Goal: Task Accomplishment & Management: Manage account settings

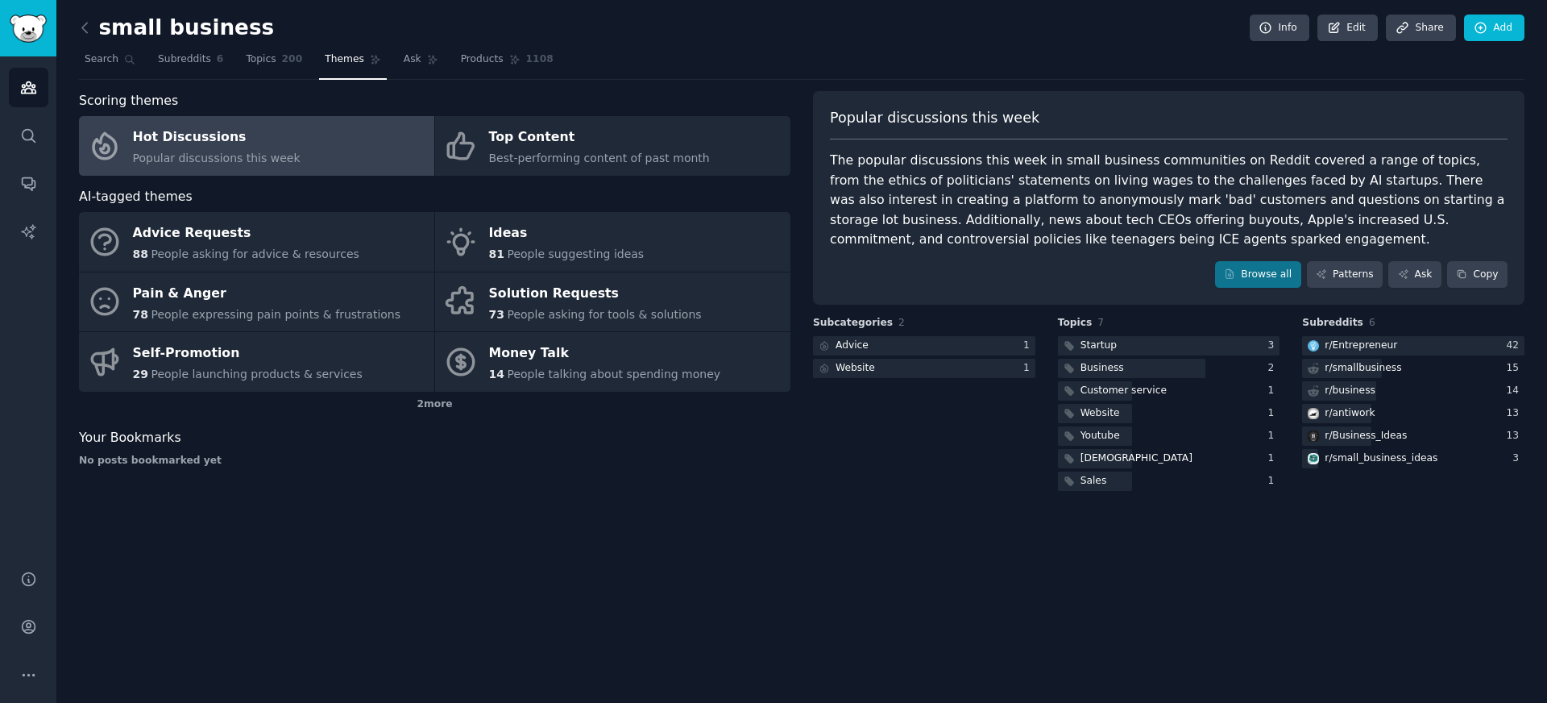
click at [93, 19] on link at bounding box center [89, 28] width 20 height 26
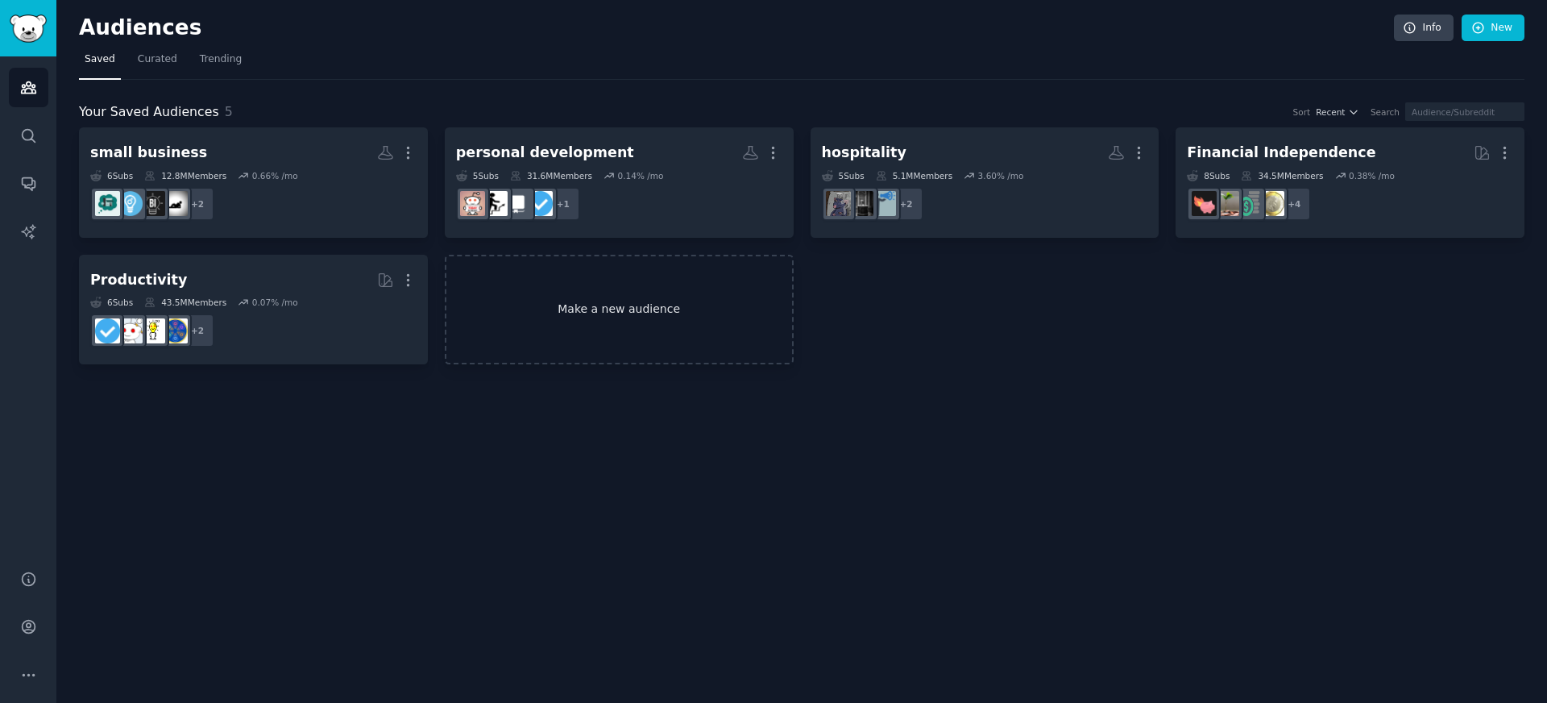
click at [606, 335] on link "Make a new audience" at bounding box center [619, 310] width 349 height 110
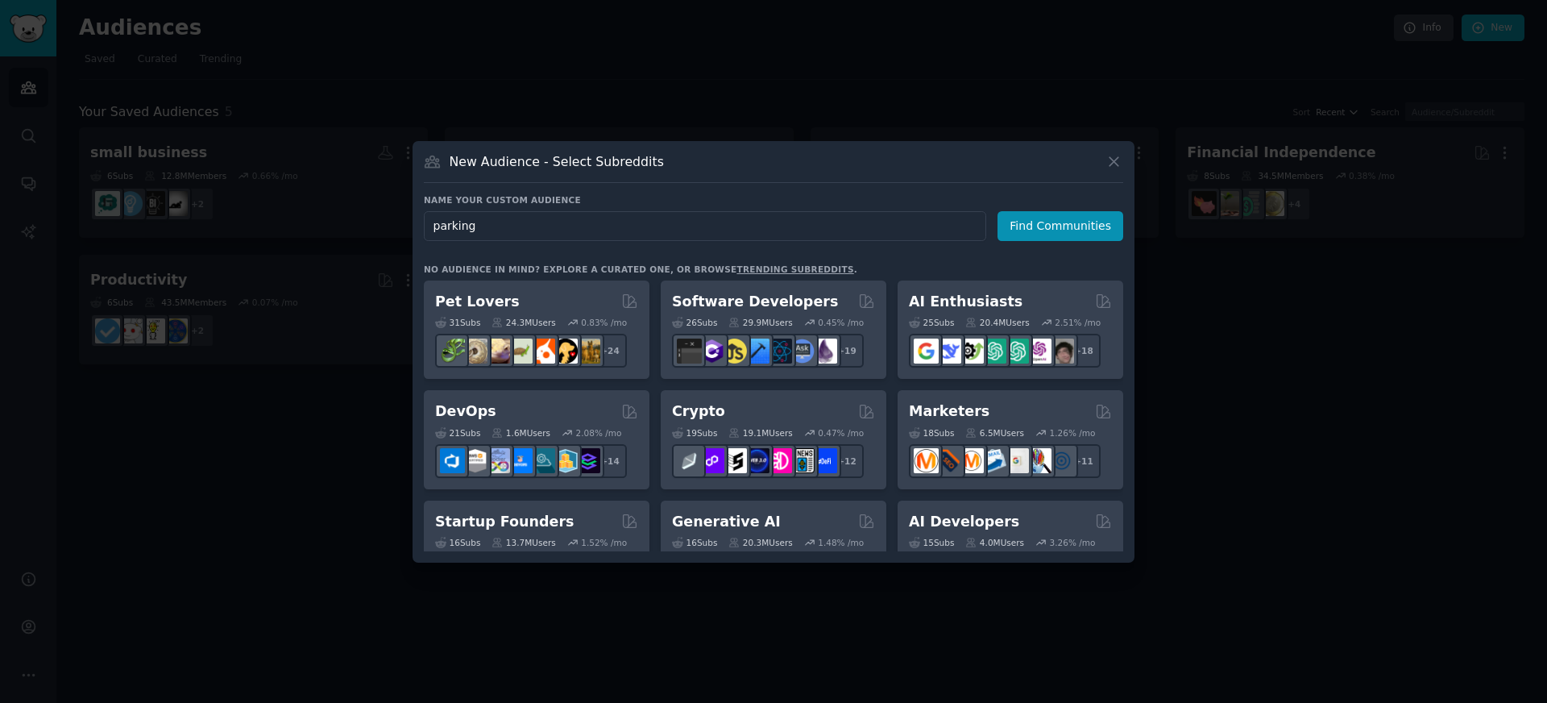
type input "parking"
click at [1030, 240] on div "Name your custom audience Audience Name parking Find Communities No audience in…" at bounding box center [773, 372] width 699 height 357
click at [1031, 225] on button "Find Communities" at bounding box center [1061, 226] width 126 height 30
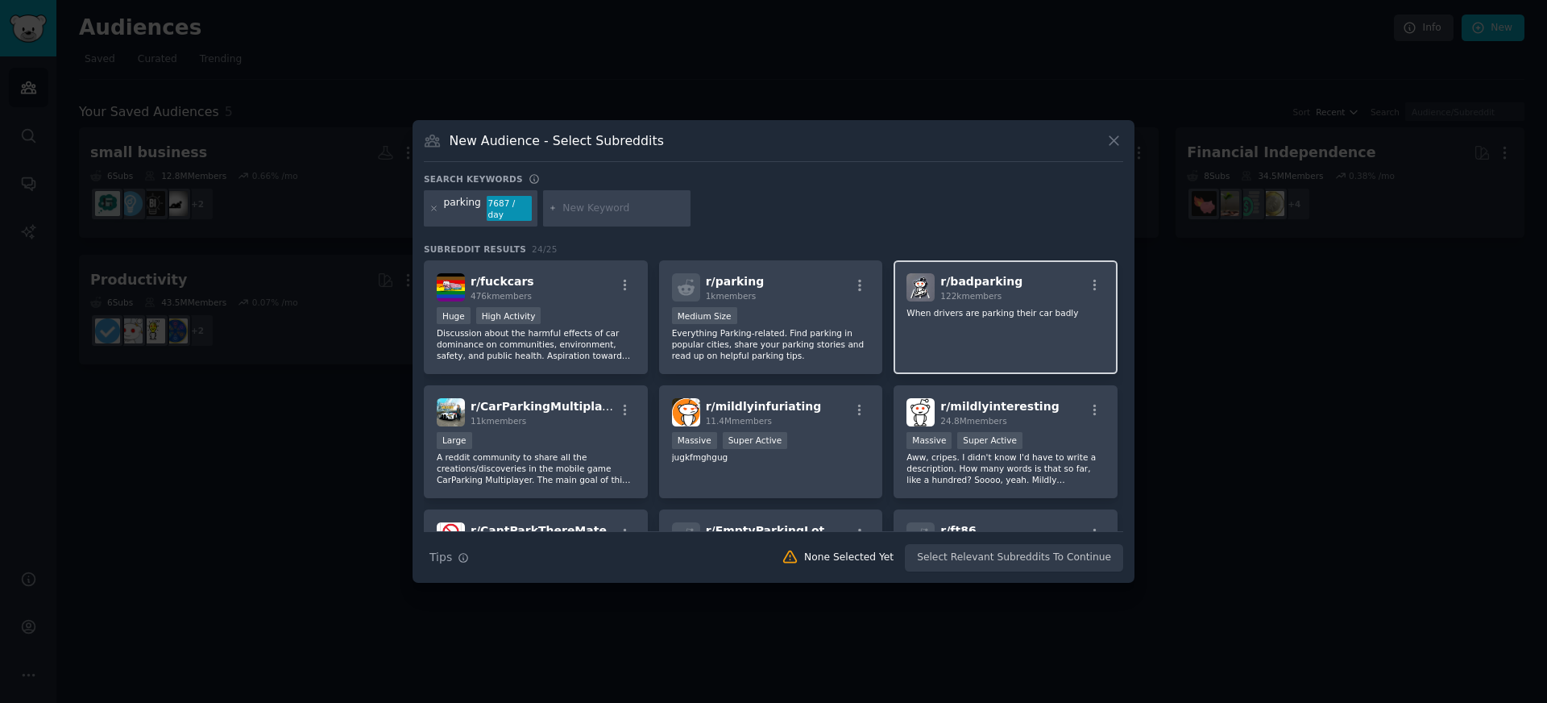
click at [947, 327] on div "r/ badparking 122k members When drivers are parking their car badly" at bounding box center [1006, 317] width 224 height 114
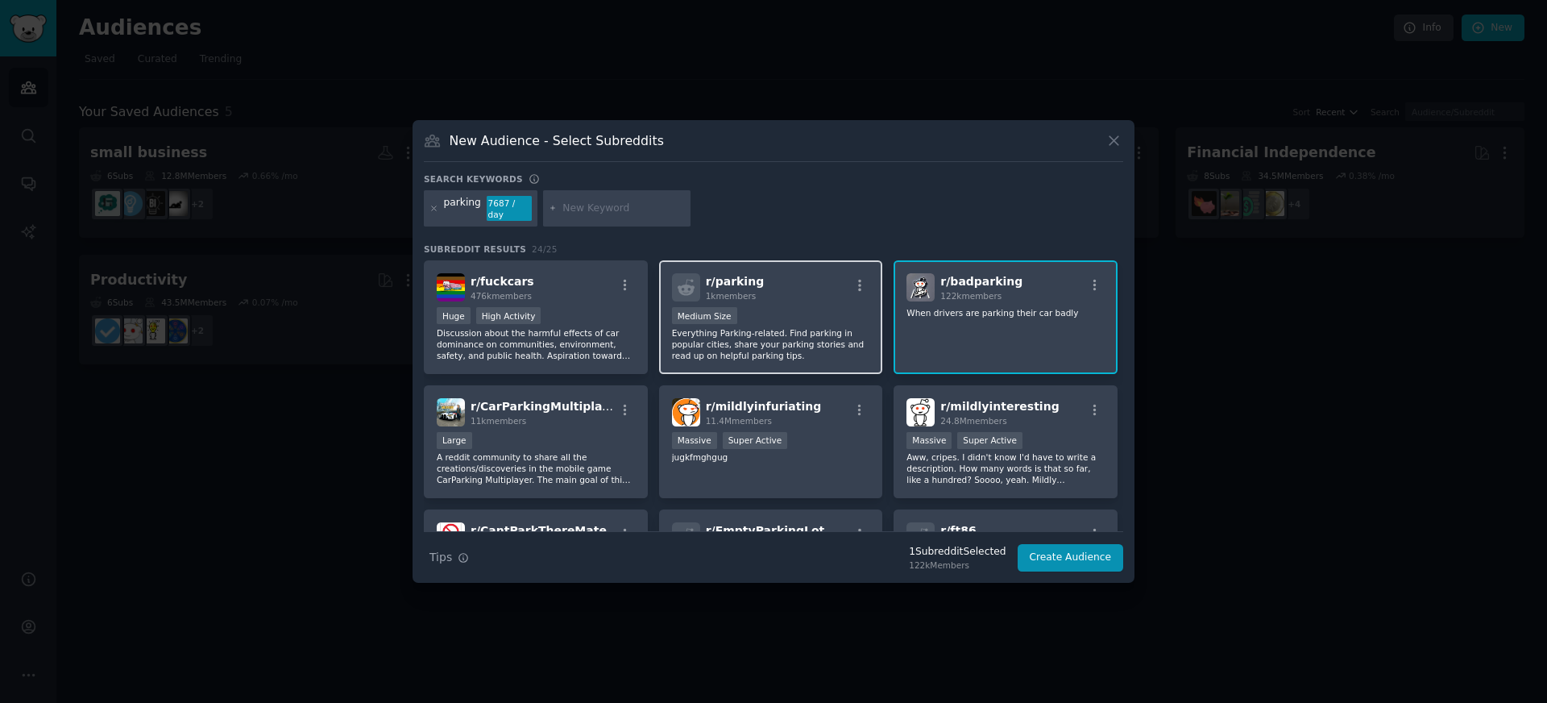
click at [820, 330] on p "Everything Parking-related. Find parking in popular cities, share your parking …" at bounding box center [771, 344] width 198 height 34
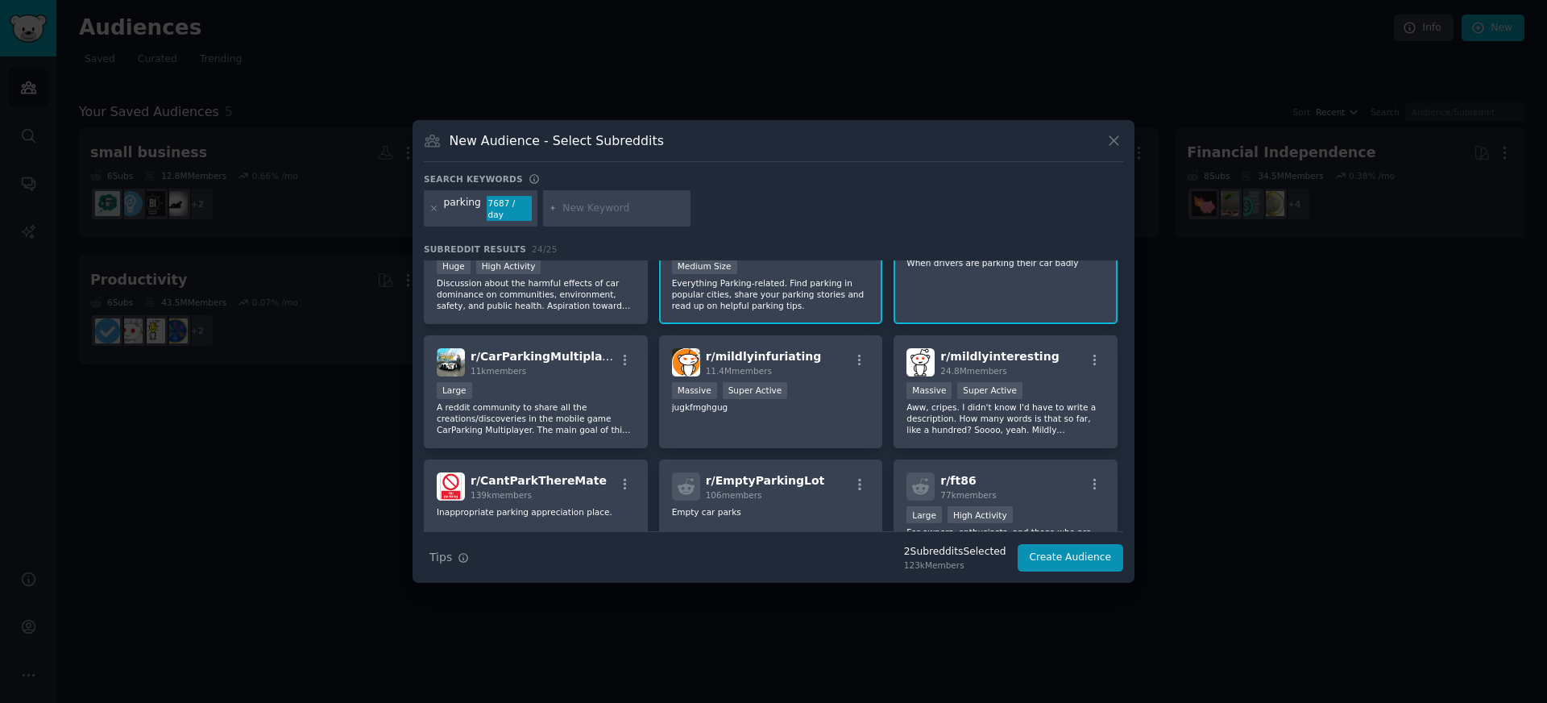
scroll to position [56, 0]
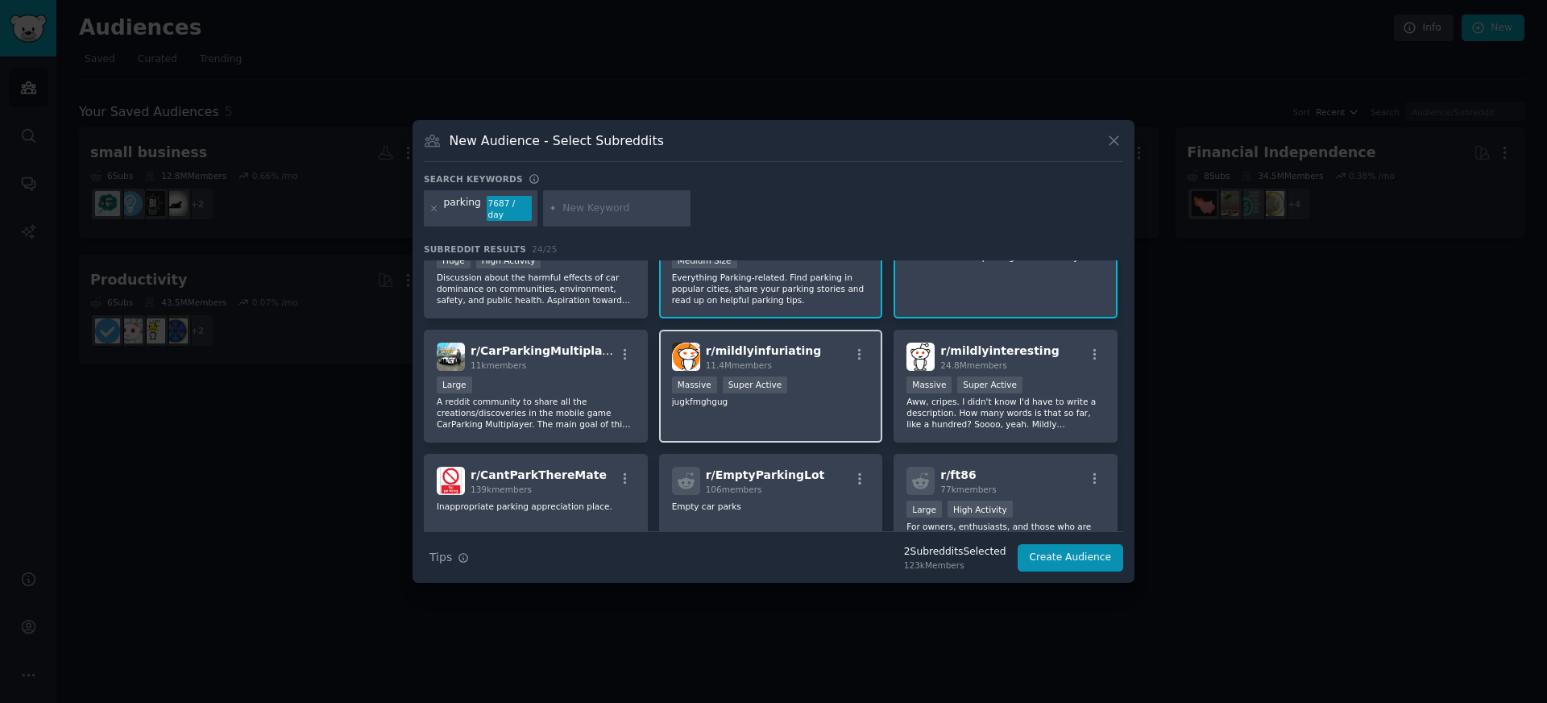
click at [724, 338] on div "r/ mildlyinfuriating 11.4M members Massive Super Active jugkfmghgug" at bounding box center [771, 387] width 224 height 114
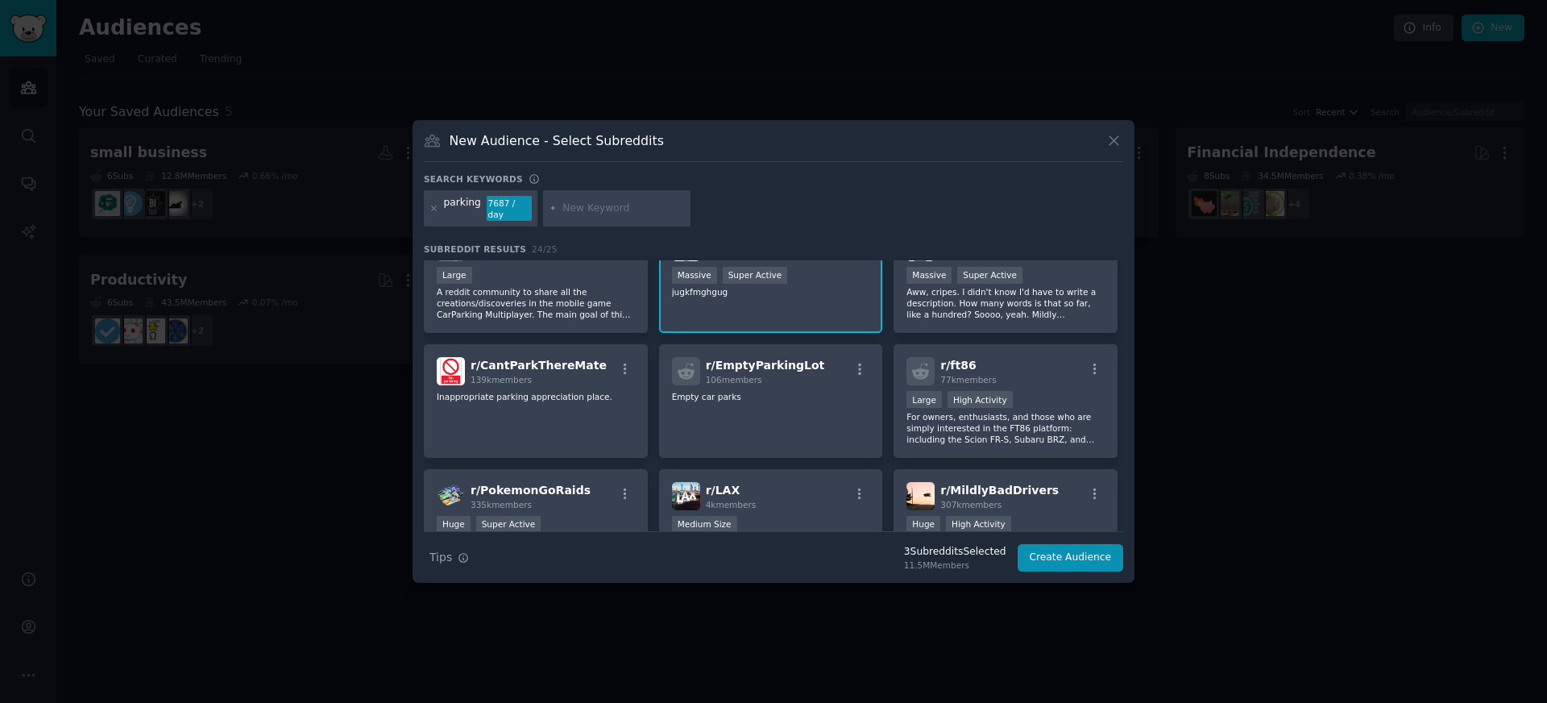
scroll to position [167, 0]
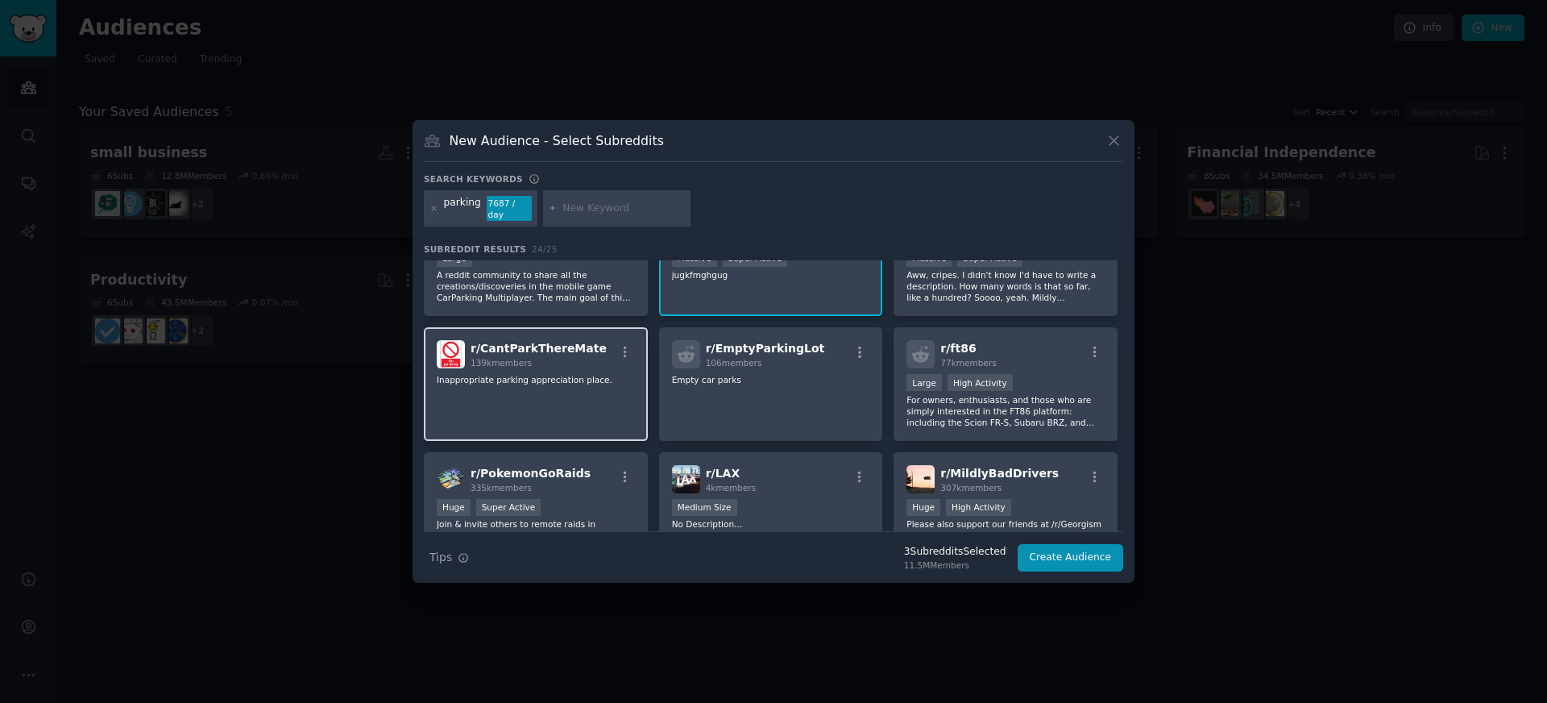
click at [573, 388] on div "r/ CantParkThereMate 139k members Inappropriate parking appreciation place." at bounding box center [536, 384] width 224 height 114
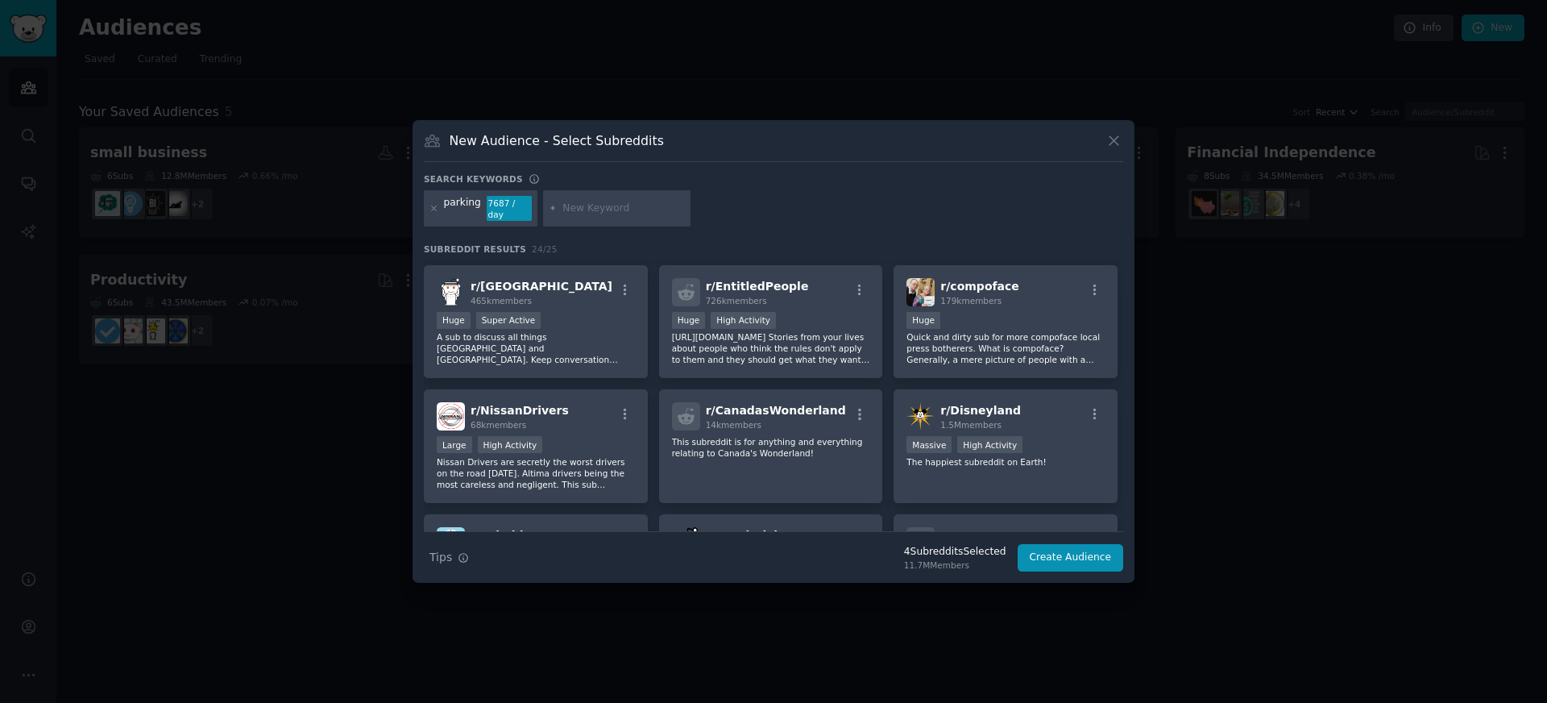
scroll to position [678, 0]
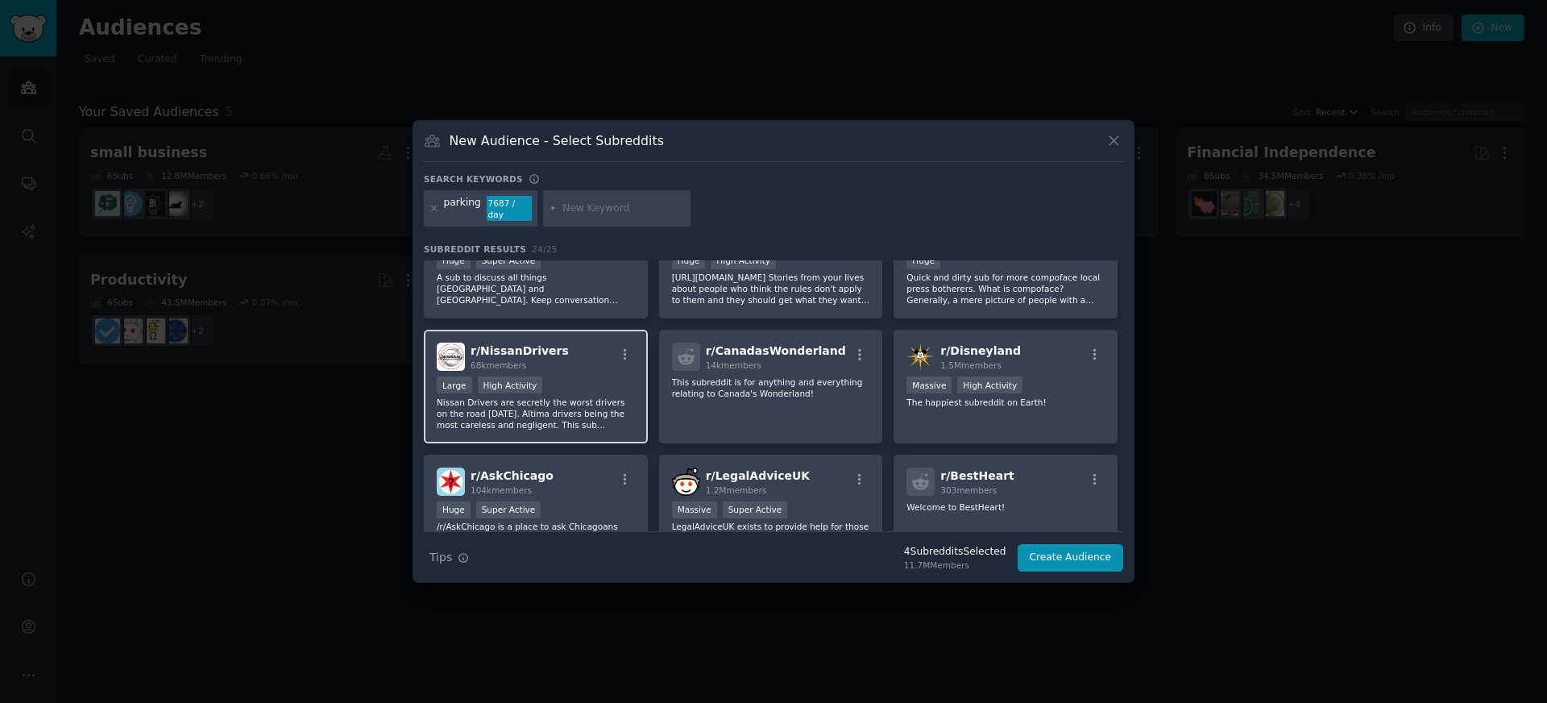
click at [583, 369] on div "r/ NissanDrivers 68k members" at bounding box center [536, 356] width 198 height 28
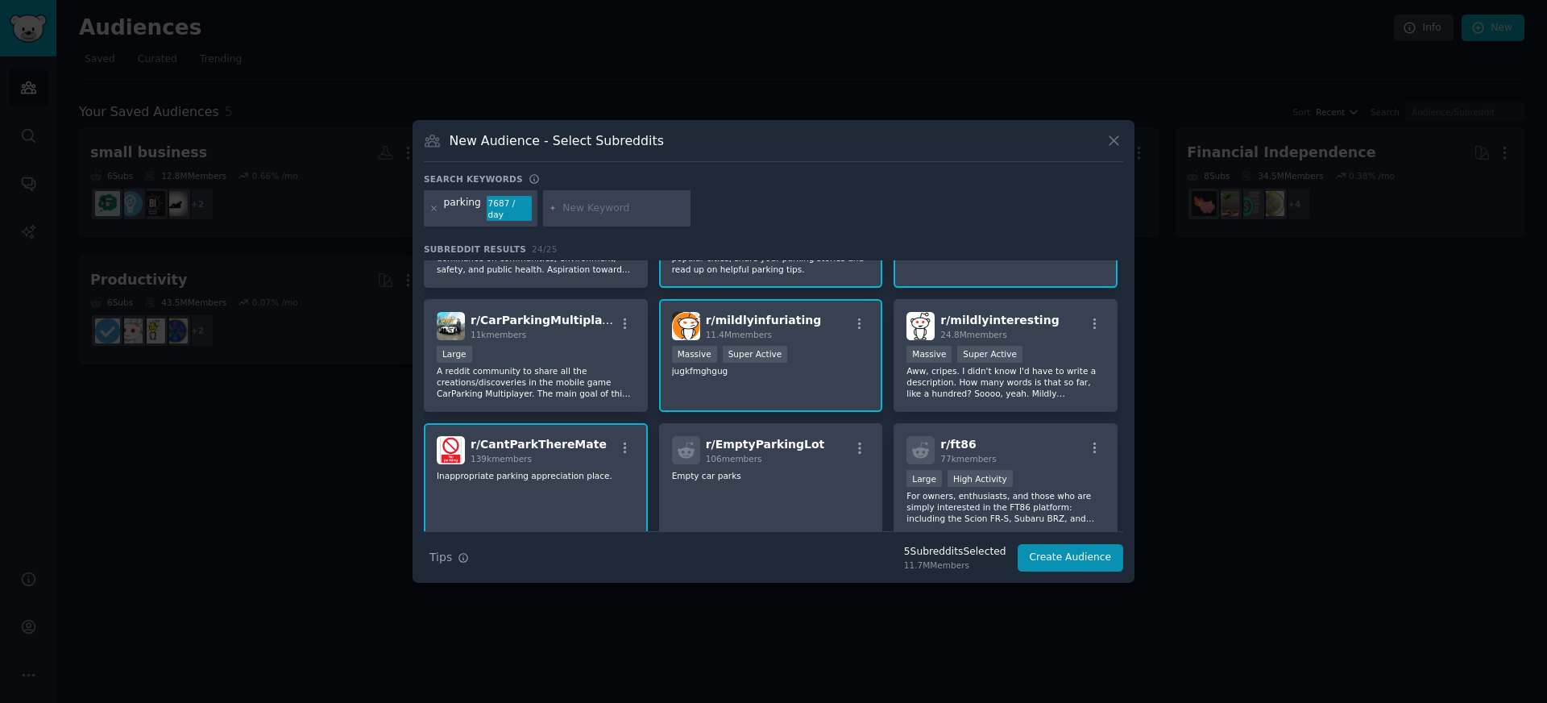
scroll to position [0, 0]
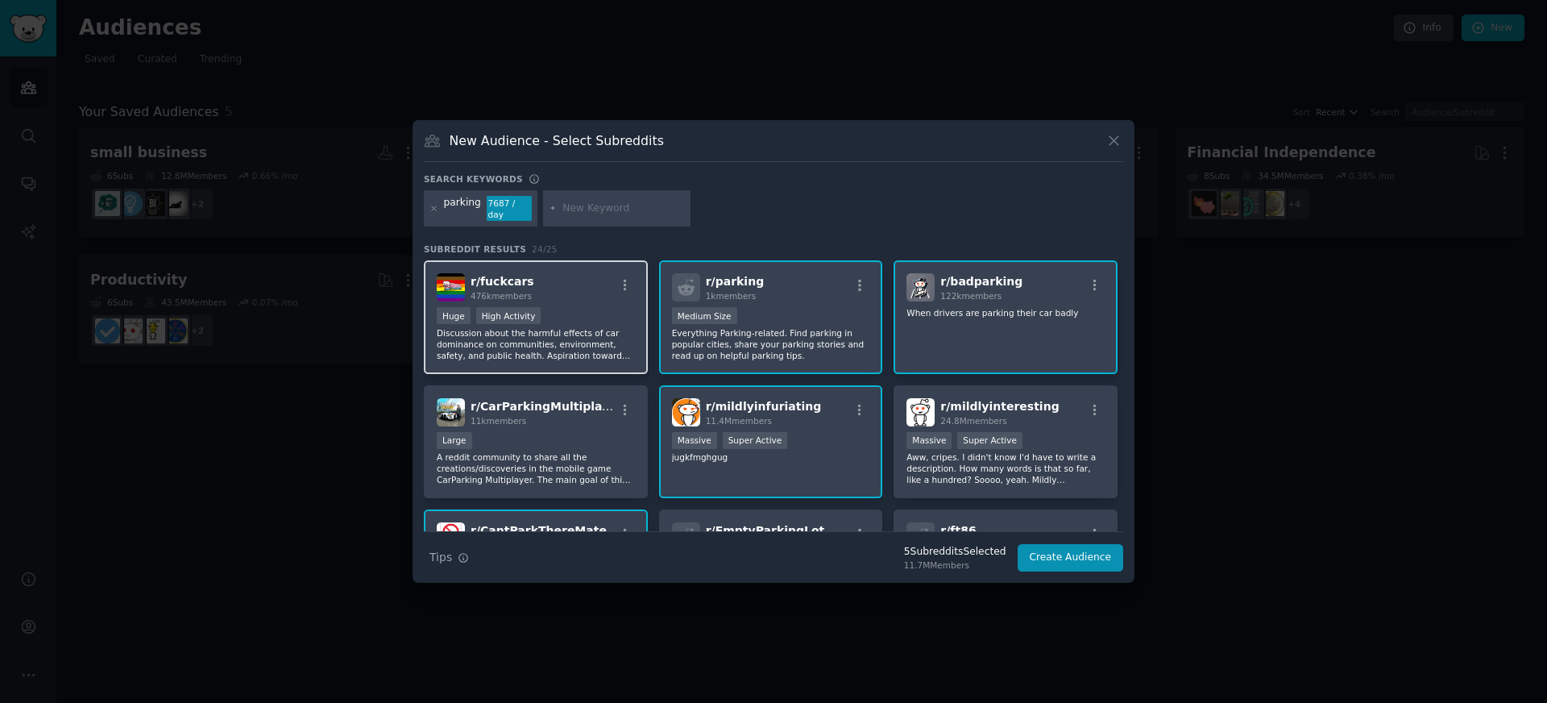
click at [602, 304] on div "r/ fuckcars 476k members Huge High Activity Discussion about the harmful effect…" at bounding box center [536, 317] width 224 height 114
click at [581, 285] on div "r/ fuckcars 476k members" at bounding box center [536, 287] width 198 height 28
click at [592, 214] on input "text" at bounding box center [623, 208] width 122 height 15
type input "small business"
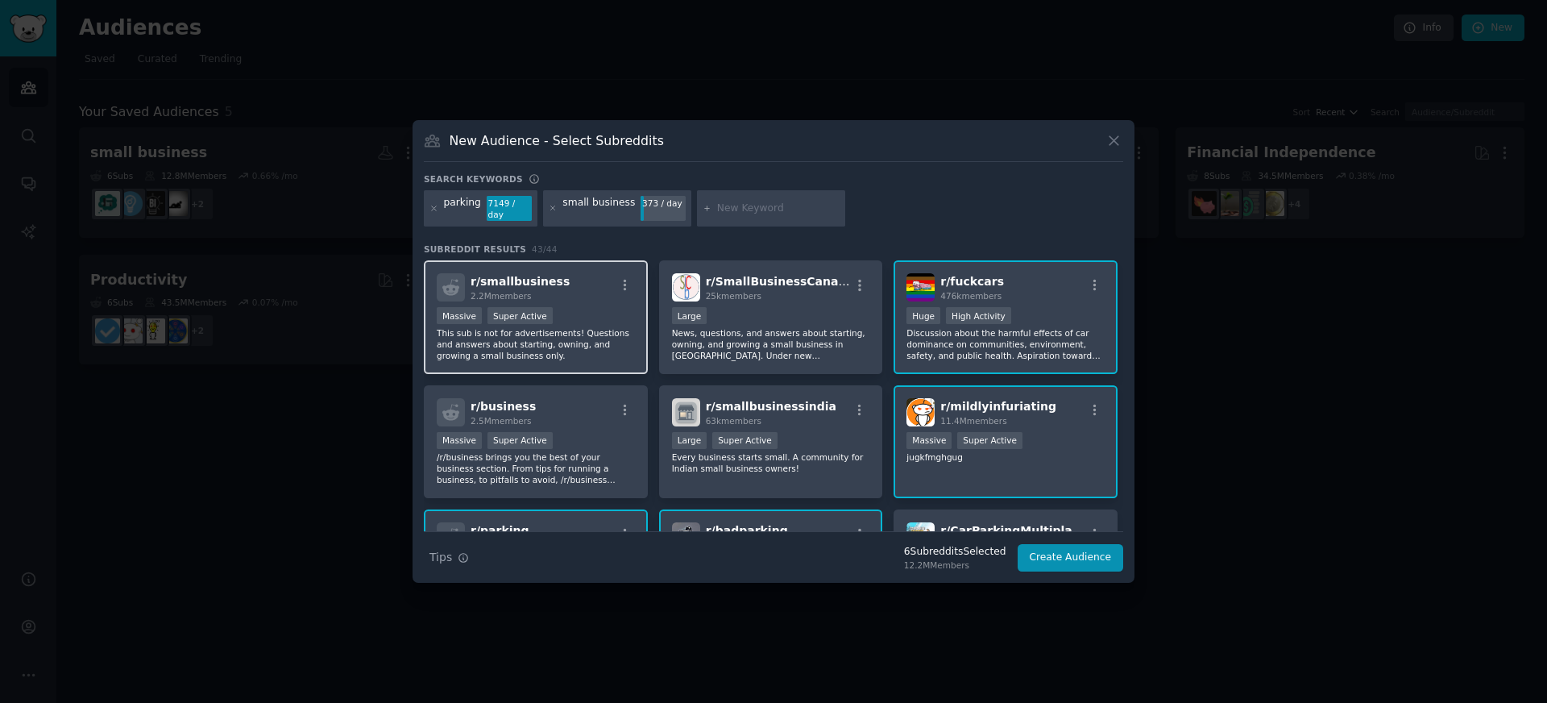
click at [575, 292] on div "r/ smallbusiness 2.2M members" at bounding box center [536, 287] width 198 height 28
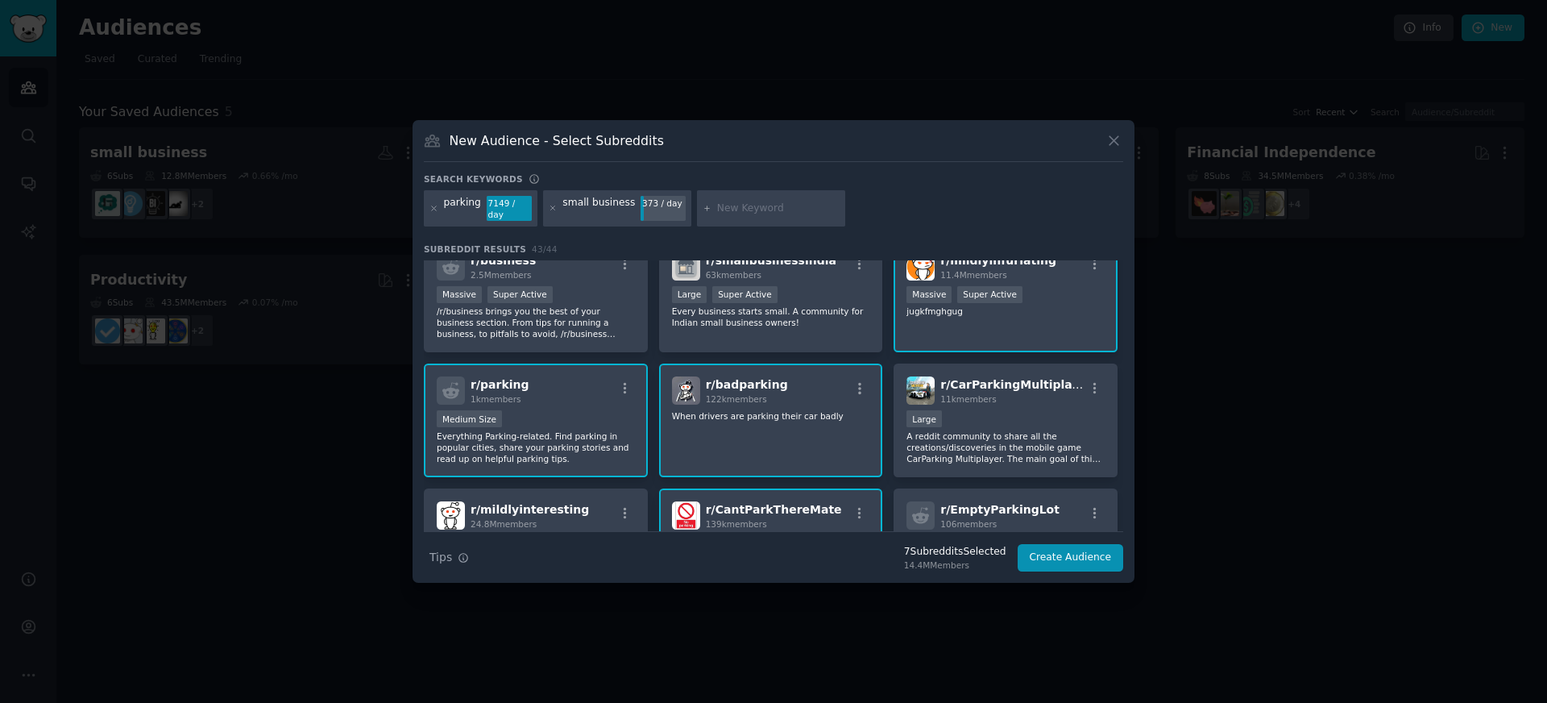
scroll to position [147, 0]
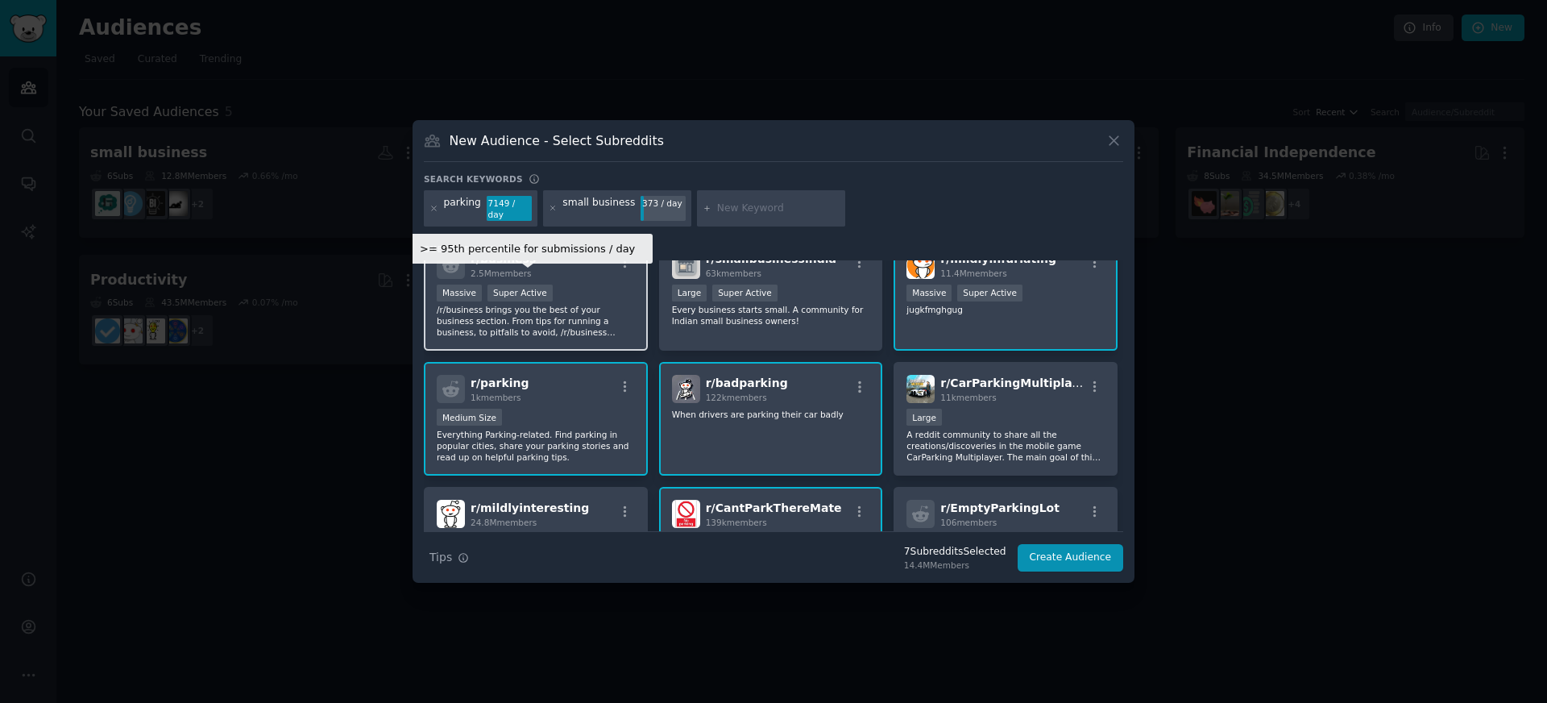
click at [535, 291] on div "Super Active" at bounding box center [519, 292] width 65 height 17
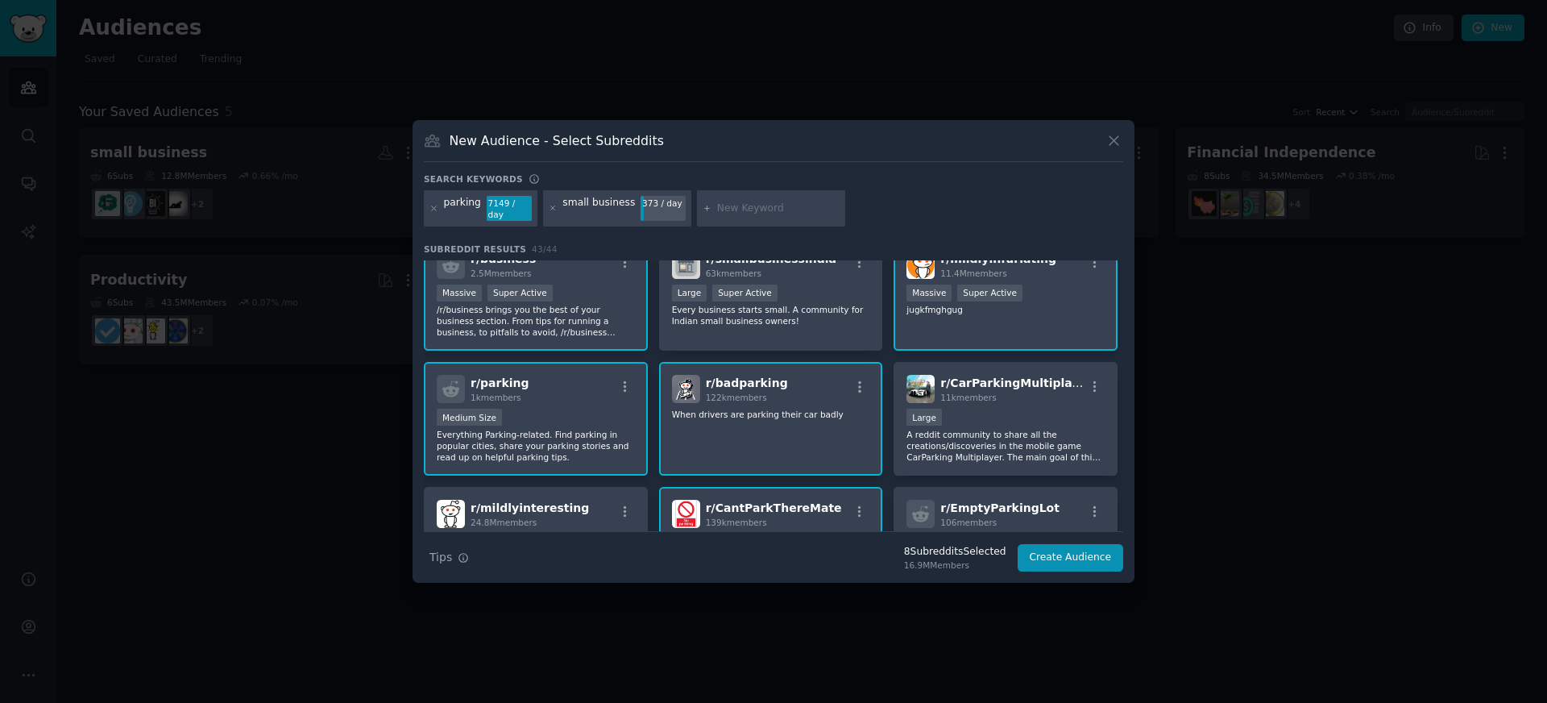
scroll to position [177, 0]
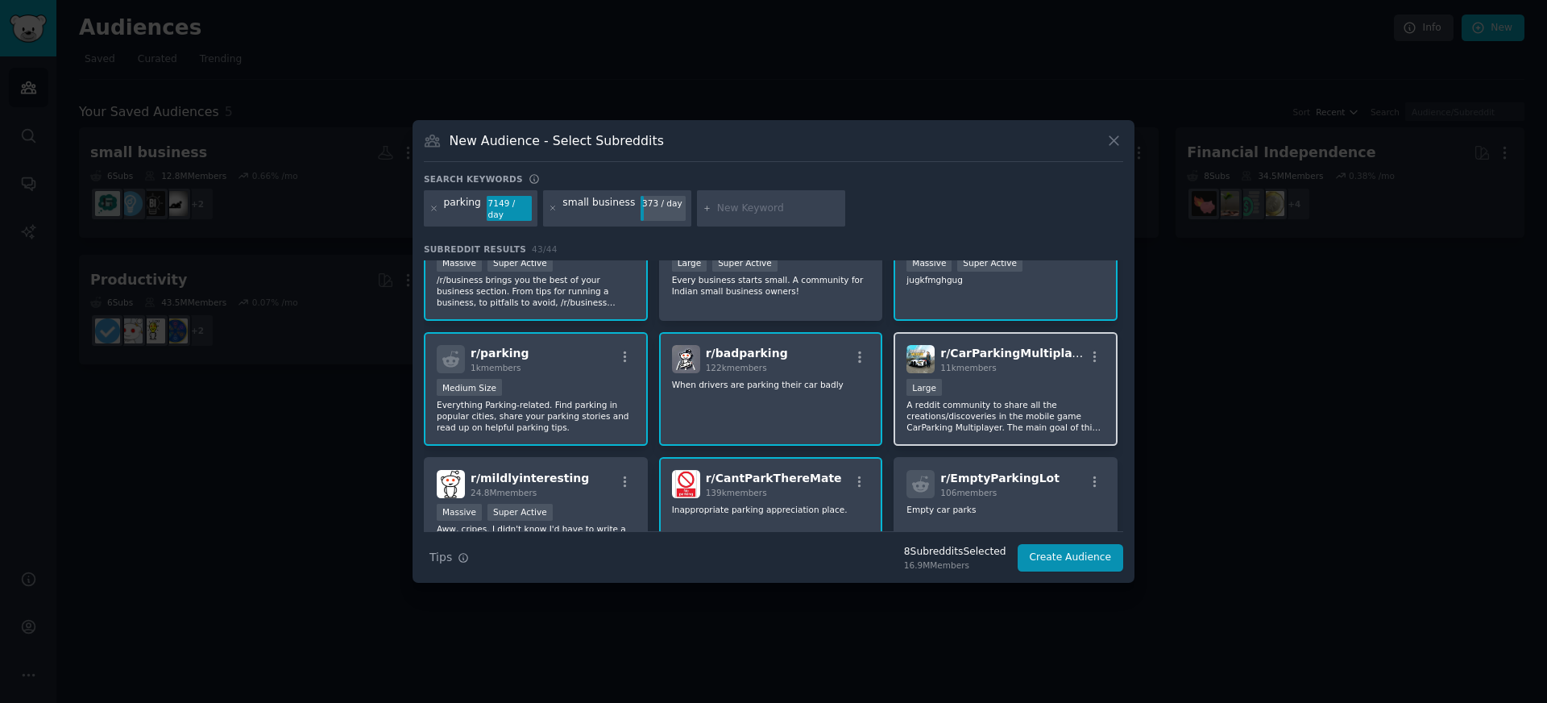
click at [1009, 386] on div "10,000 - 100,000 members Large" at bounding box center [1006, 389] width 198 height 20
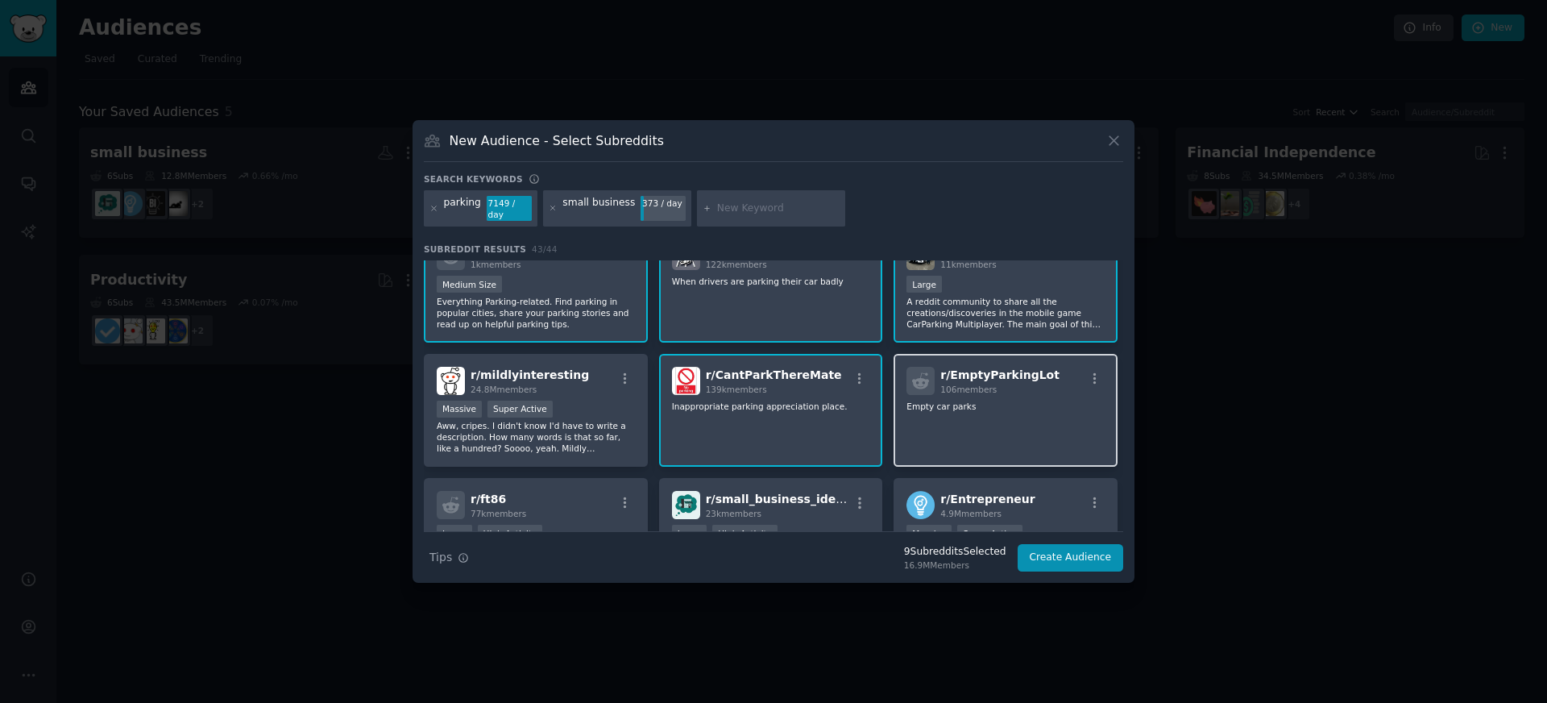
scroll to position [284, 0]
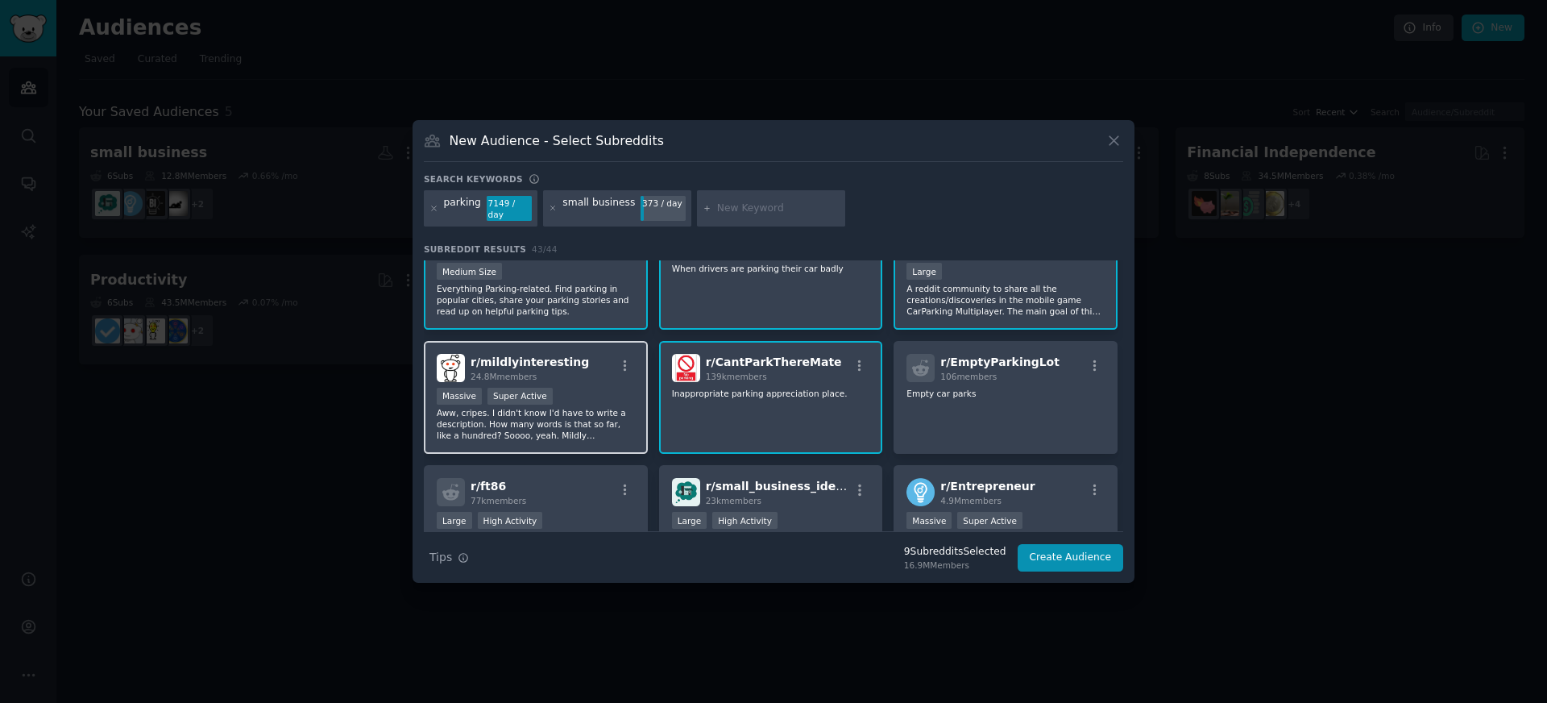
click at [603, 388] on div "Massive Super Active" at bounding box center [536, 398] width 198 height 20
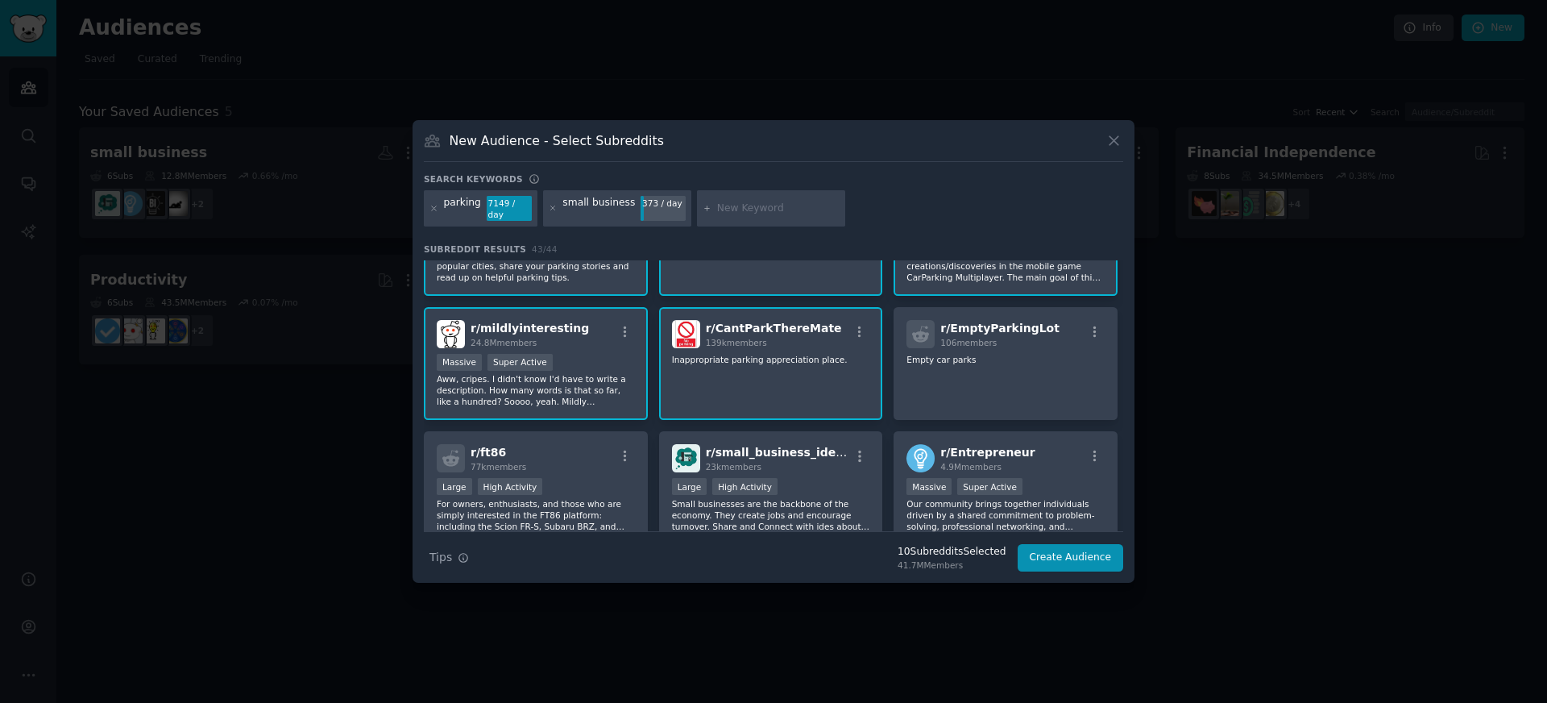
scroll to position [330, 0]
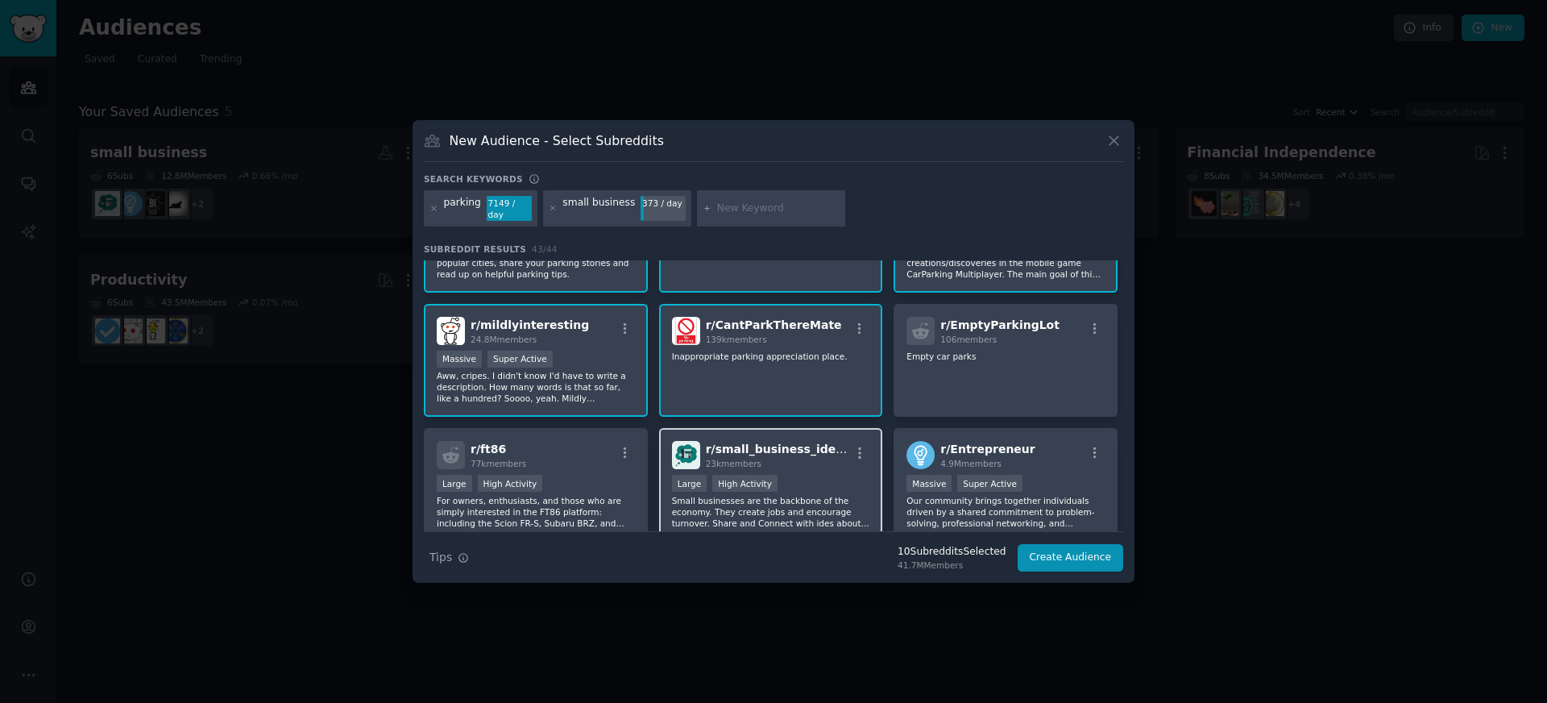
click at [810, 448] on span "r/ small_business_ideas" at bounding box center [778, 448] width 144 height 13
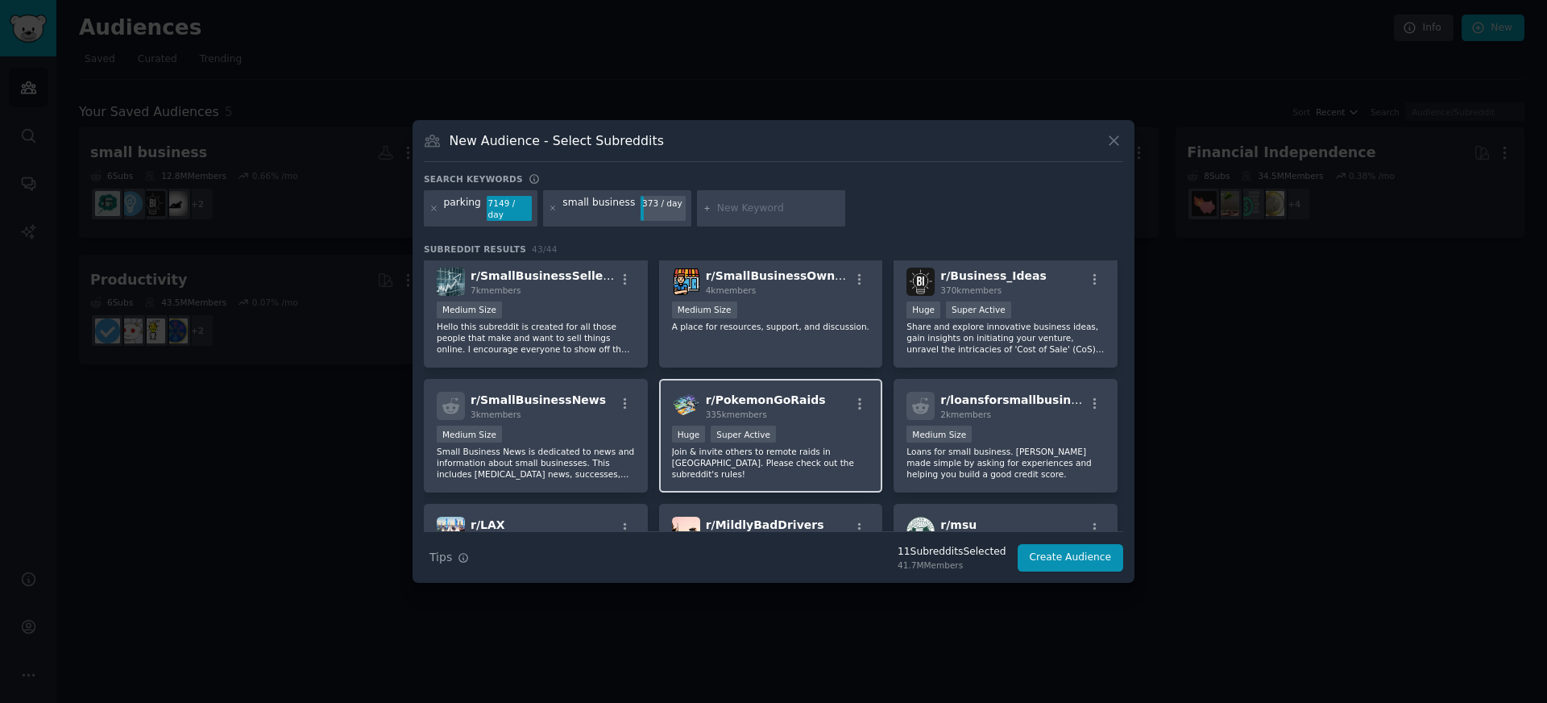
scroll to position [640, 0]
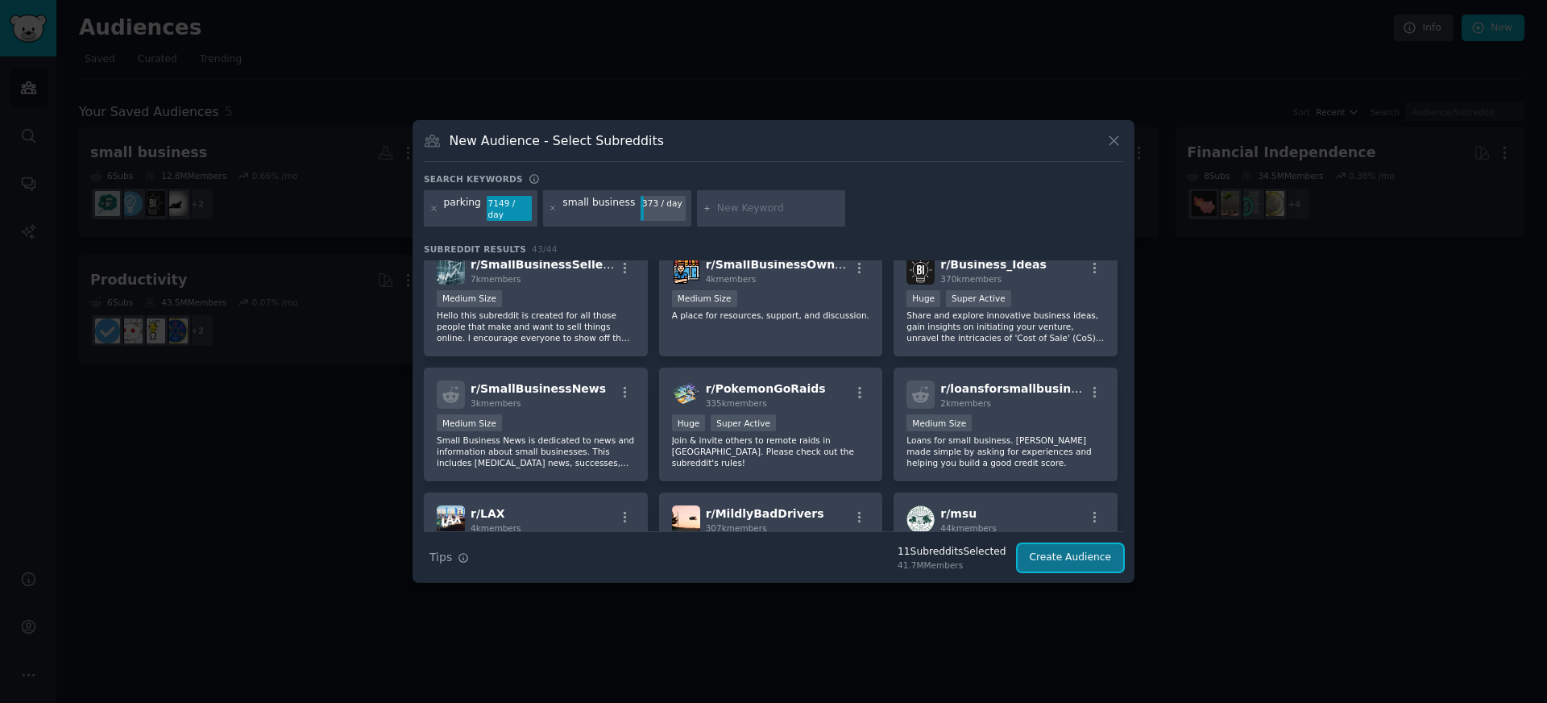
click at [1072, 548] on button "Create Audience" at bounding box center [1071, 557] width 106 height 27
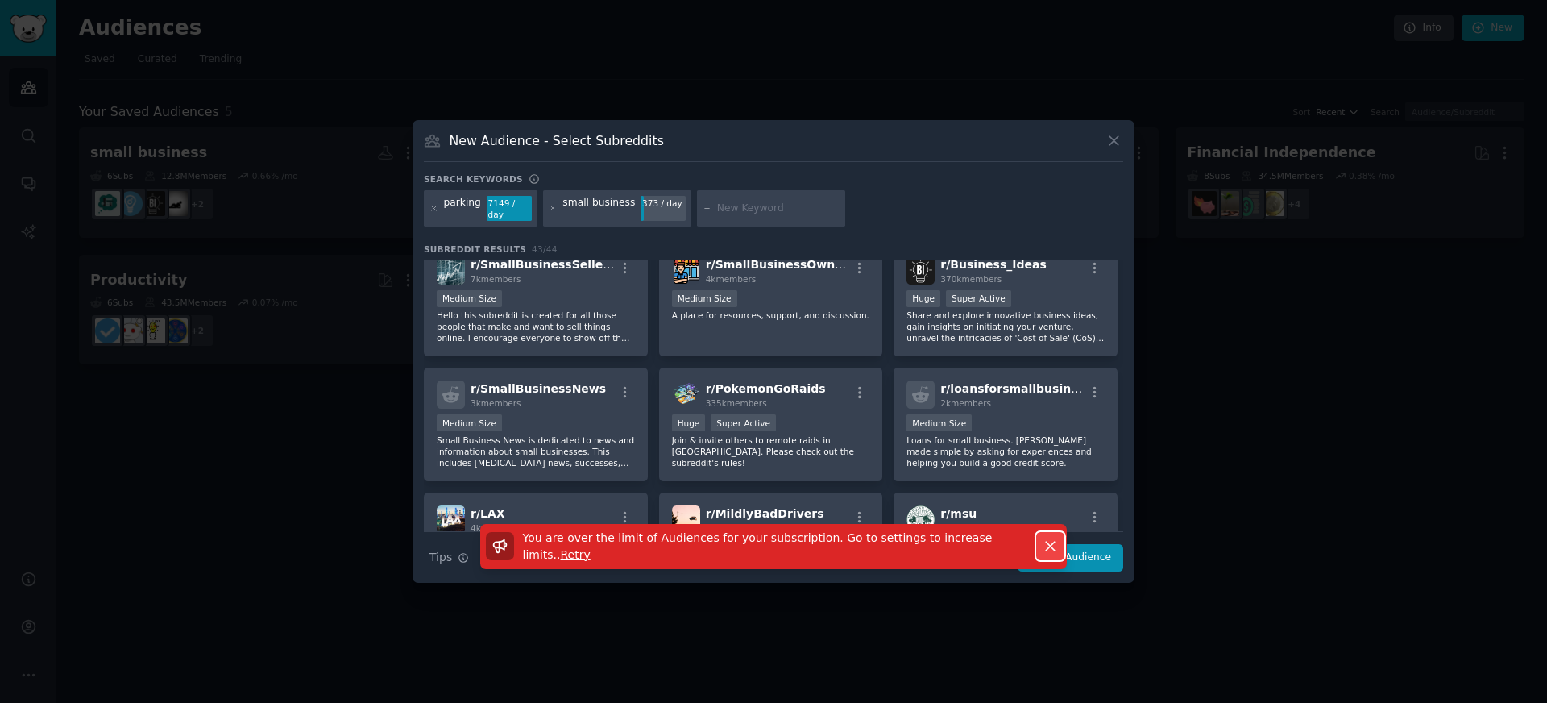
click at [1039, 539] on button "Dismiss" at bounding box center [1050, 546] width 28 height 28
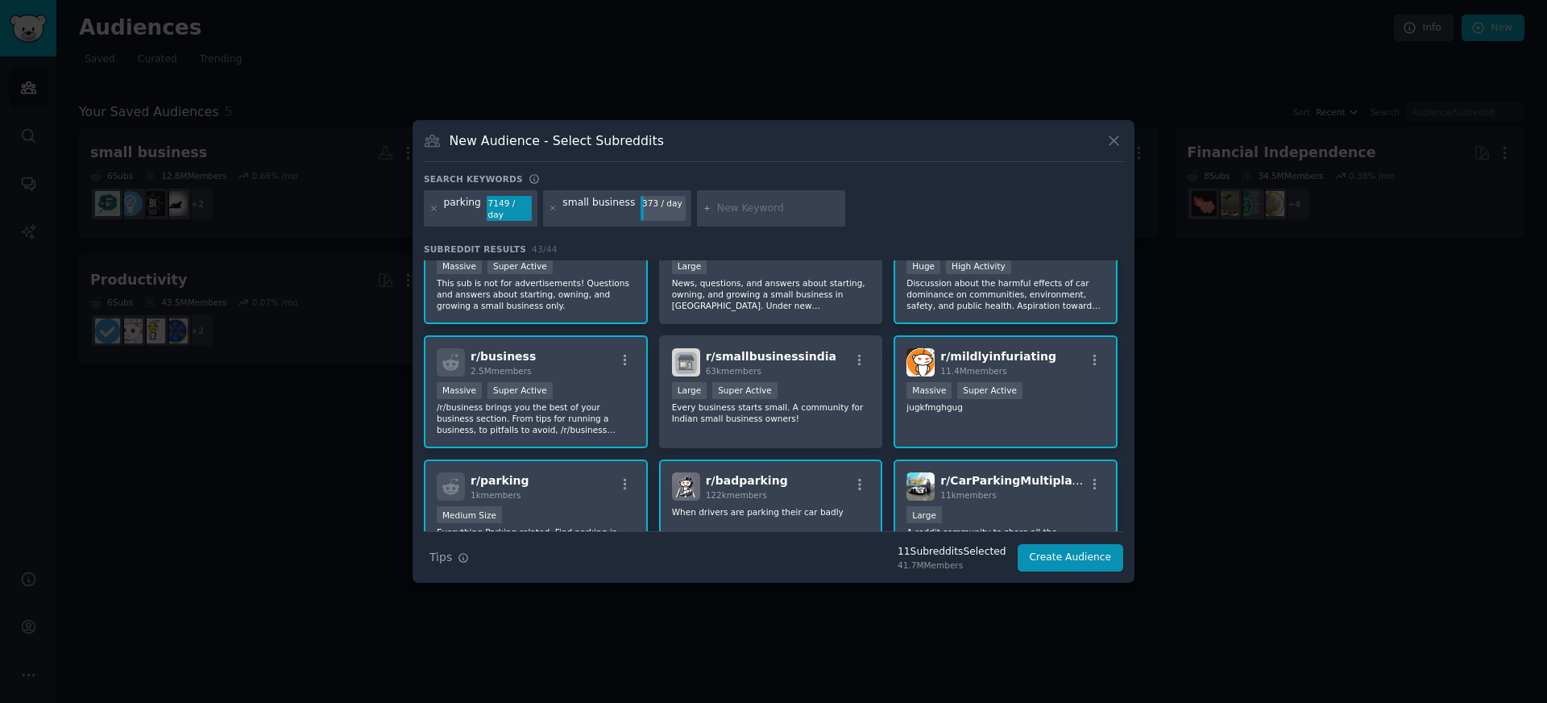
scroll to position [48, 0]
click at [1122, 143] on icon at bounding box center [1114, 140] width 17 height 17
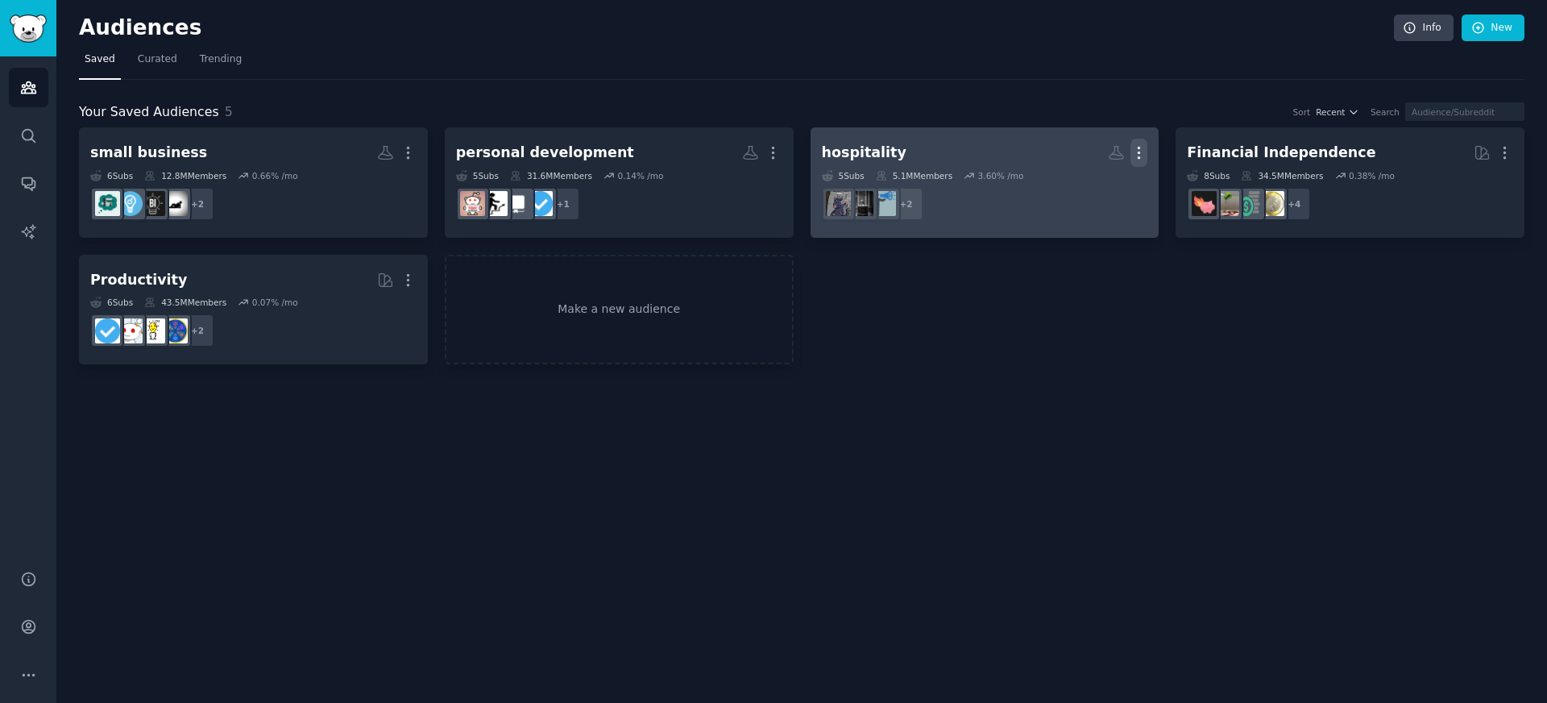
click at [1139, 153] on icon "button" at bounding box center [1140, 152] width 2 height 11
click at [1106, 189] on p "Delete" at bounding box center [1095, 186] width 37 height 17
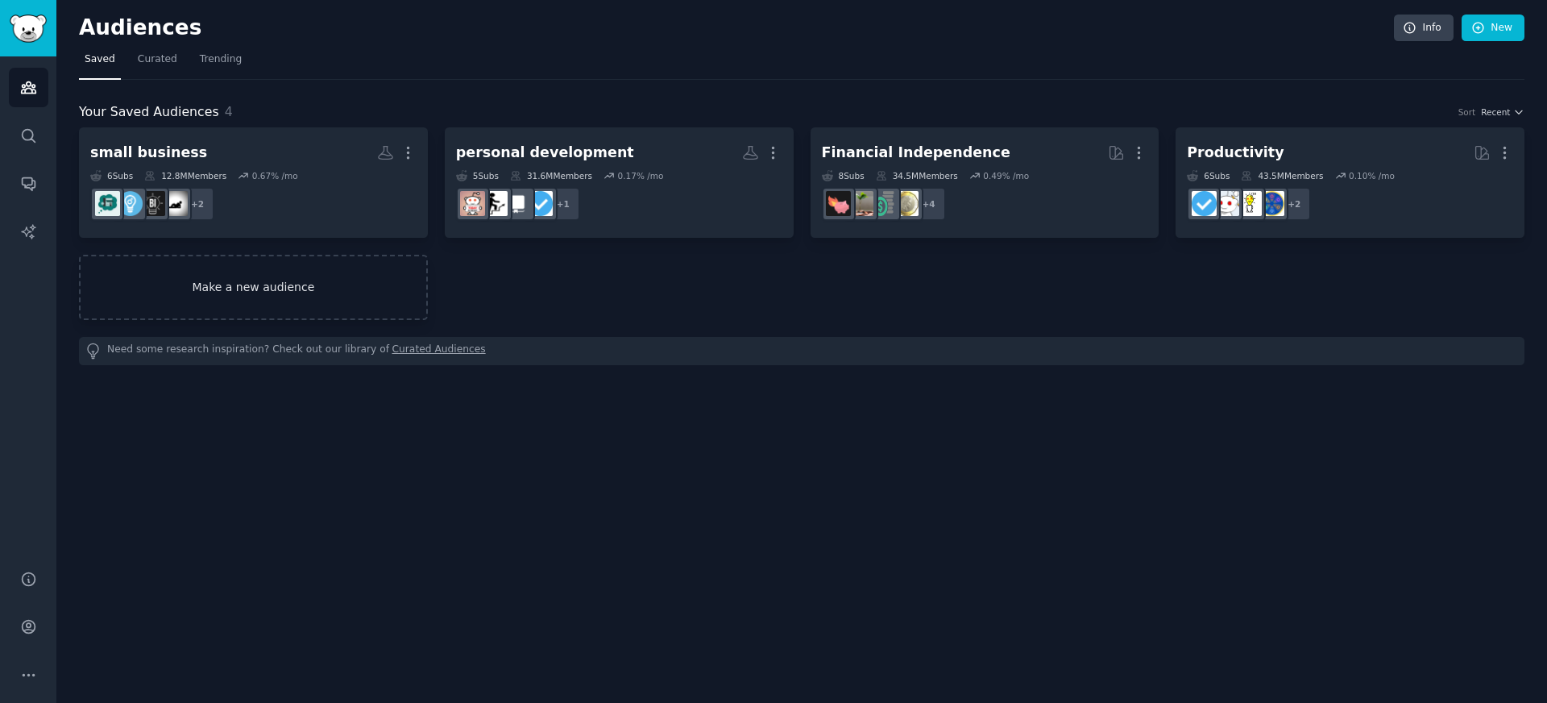
click at [340, 293] on link "Make a new audience" at bounding box center [253, 287] width 349 height 65
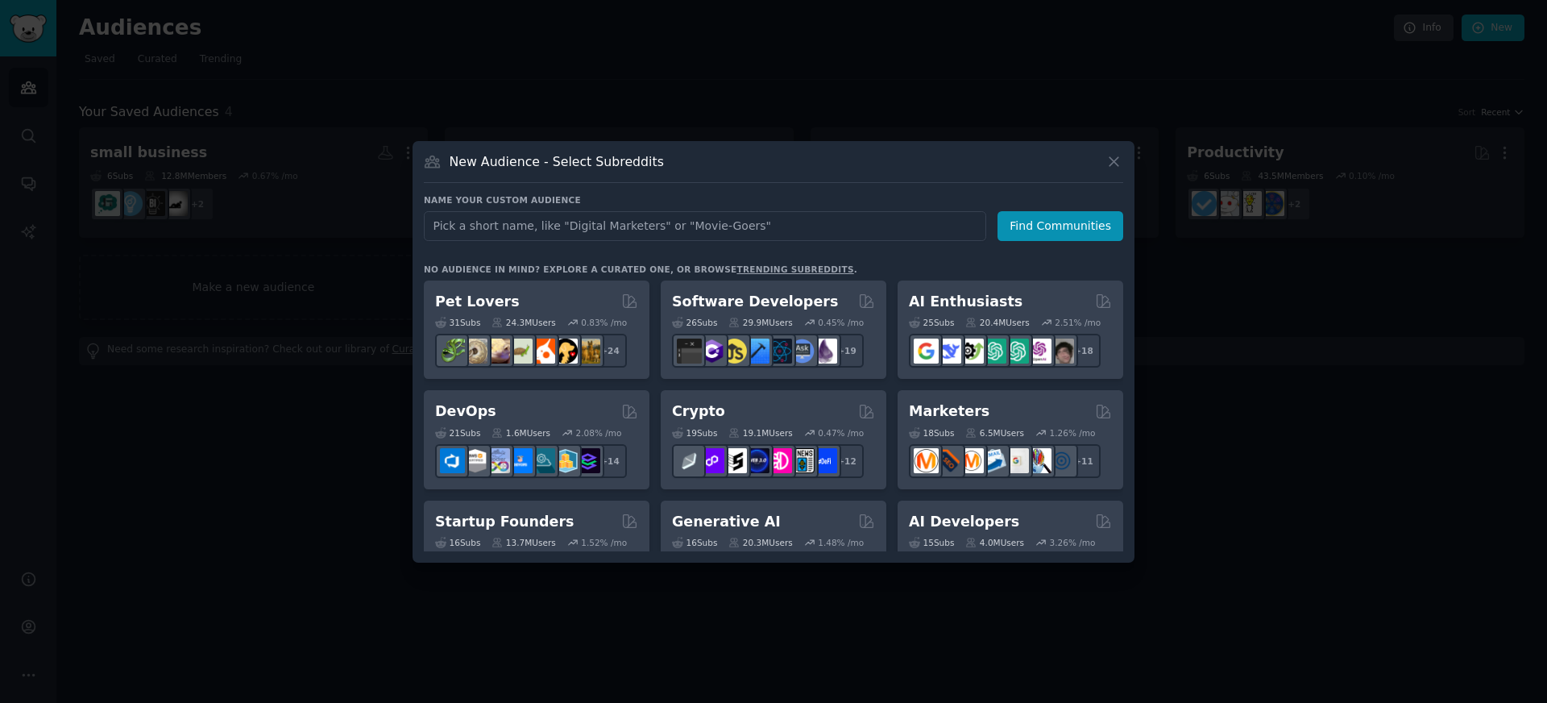
click at [741, 224] on input "text" at bounding box center [705, 226] width 562 height 30
type input "parking"
click button "Find Communities" at bounding box center [1061, 226] width 126 height 30
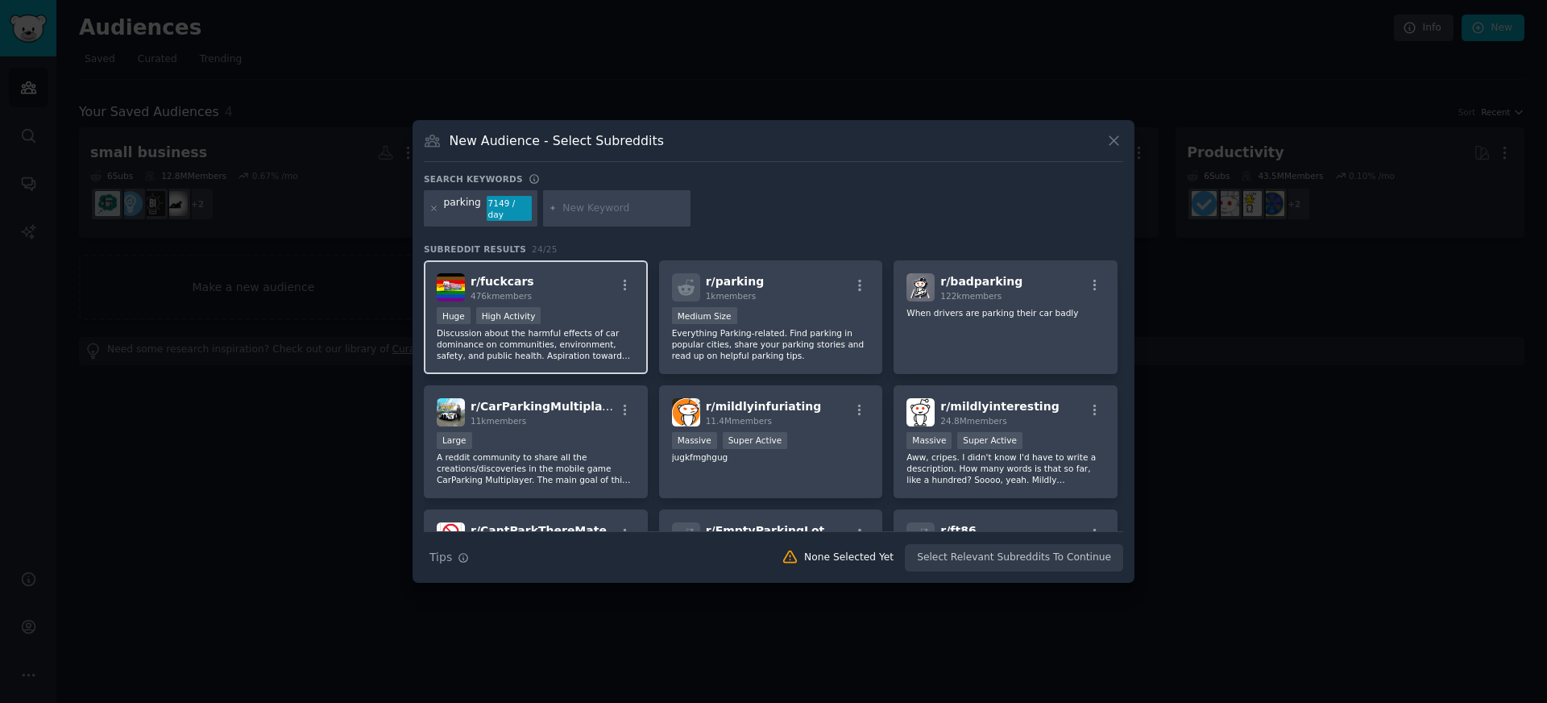
click at [551, 277] on div "r/ fuckcars 476k members" at bounding box center [536, 287] width 198 height 28
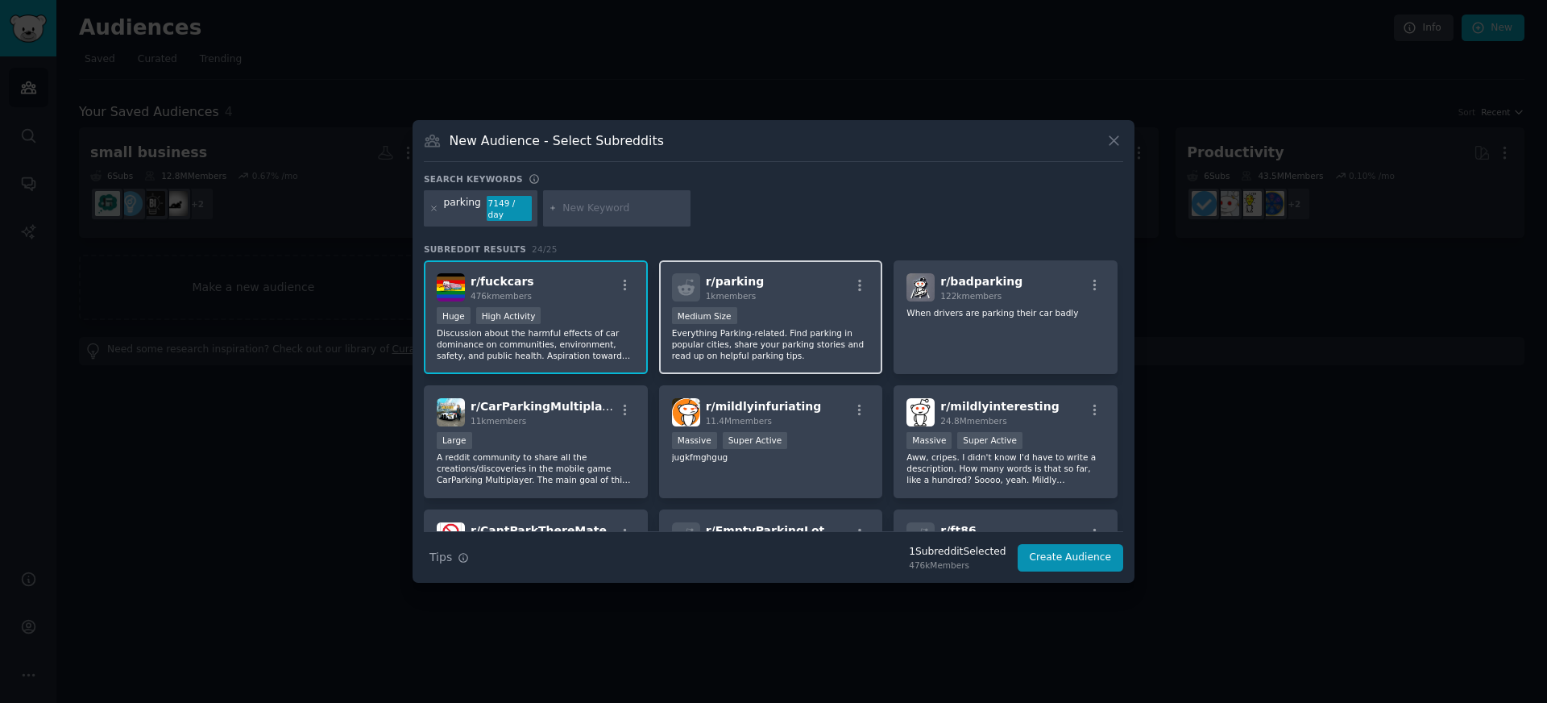
click at [753, 307] on div "1000 - 10,000 members Medium Size" at bounding box center [771, 317] width 198 height 20
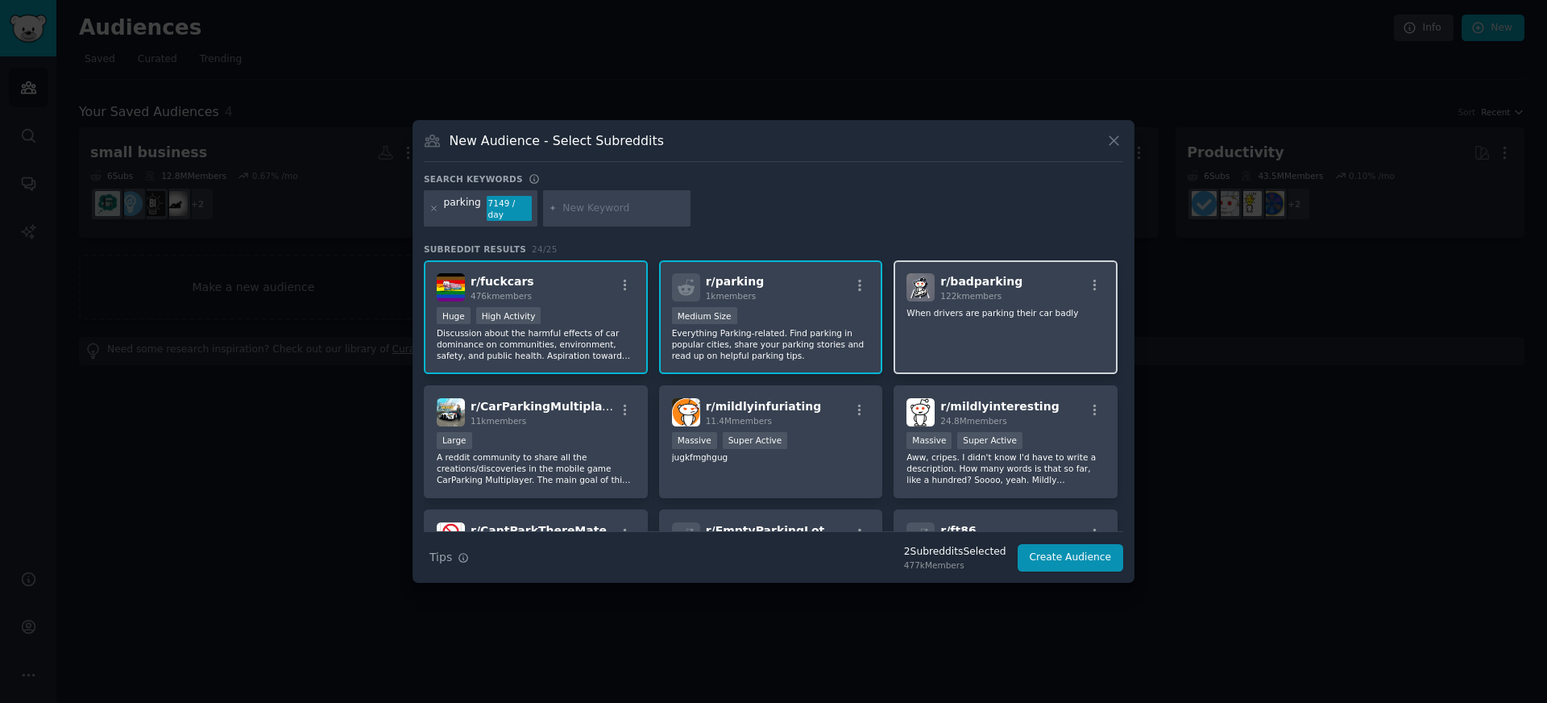
click at [968, 292] on span "122k members" at bounding box center [970, 296] width 61 height 10
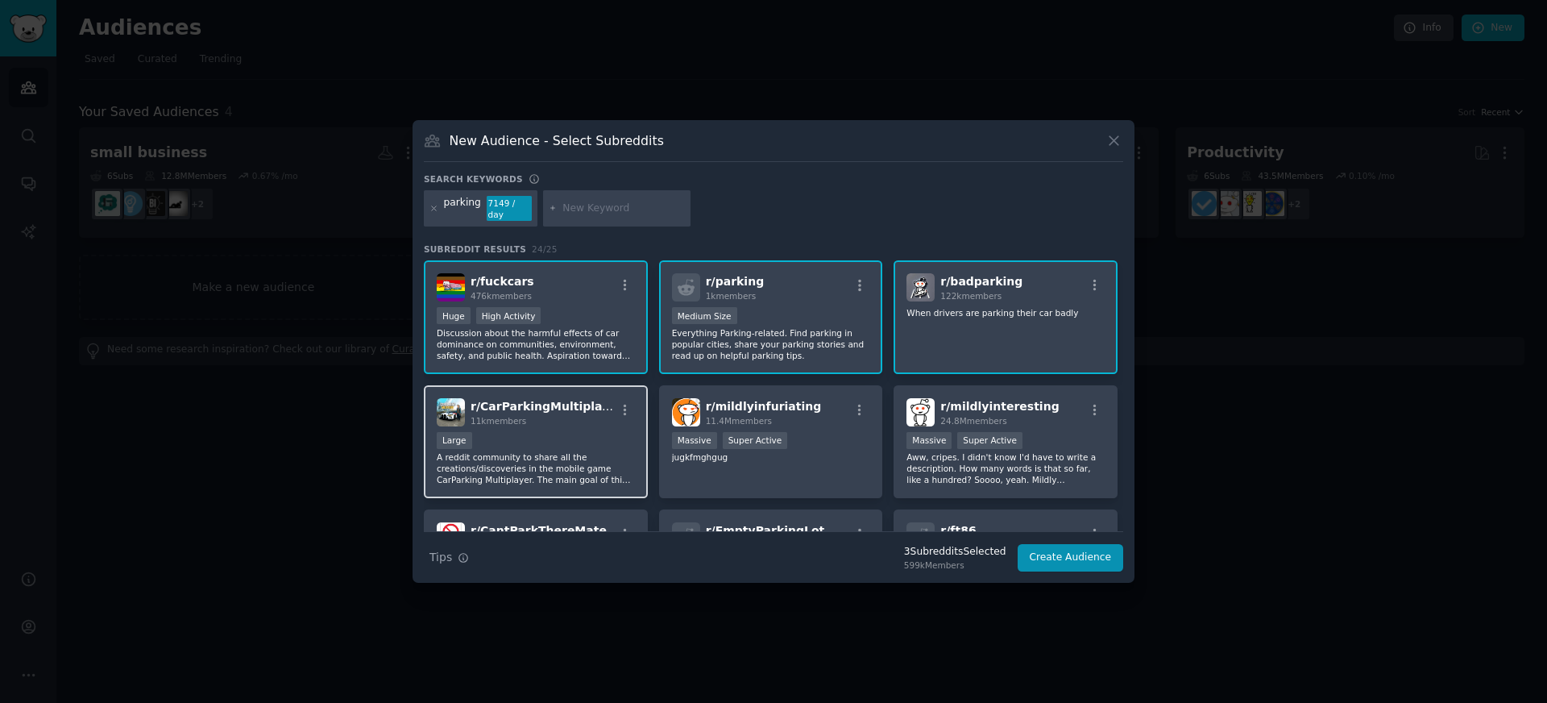
click at [547, 458] on p "A reddit community to share all the creations/discoveries in the mobile game Ca…" at bounding box center [536, 468] width 198 height 34
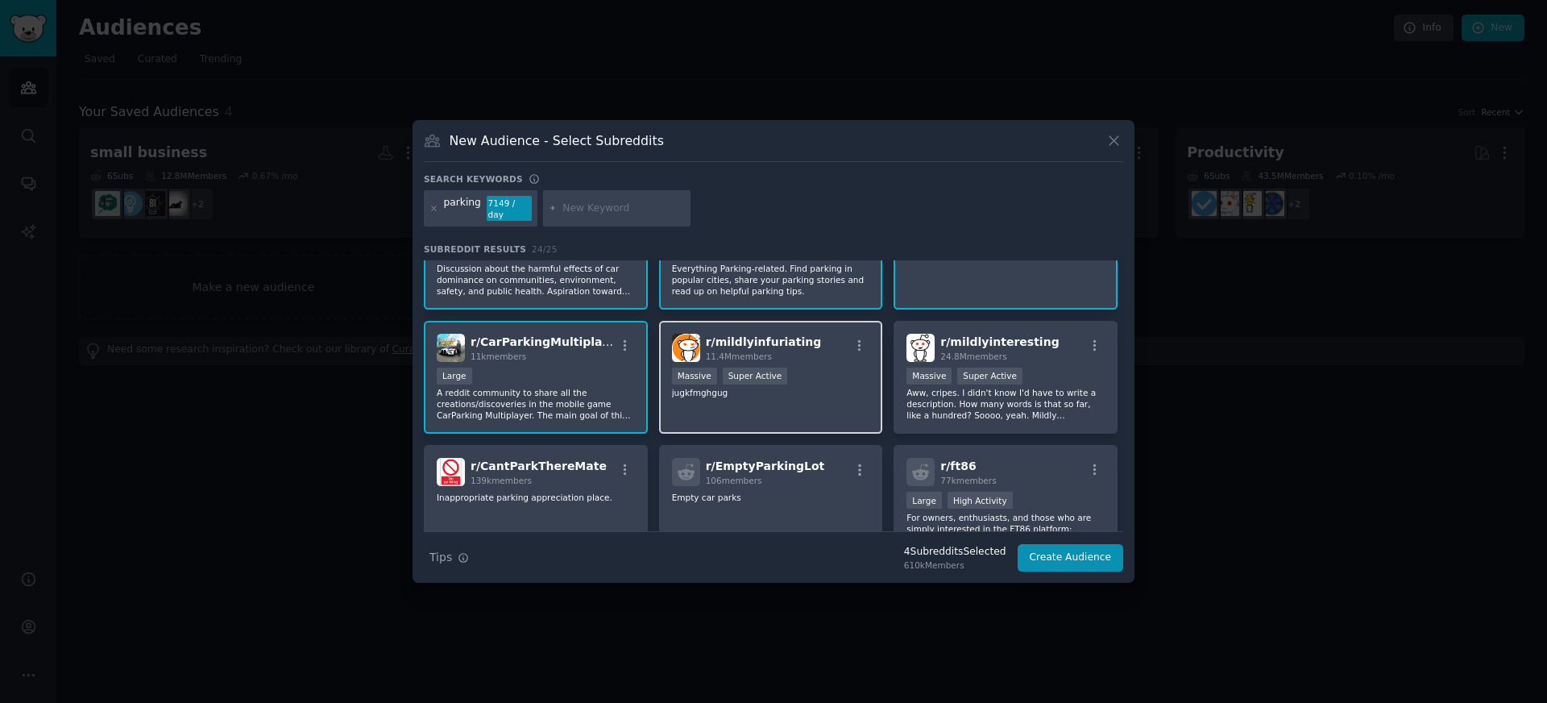
scroll to position [108, 0]
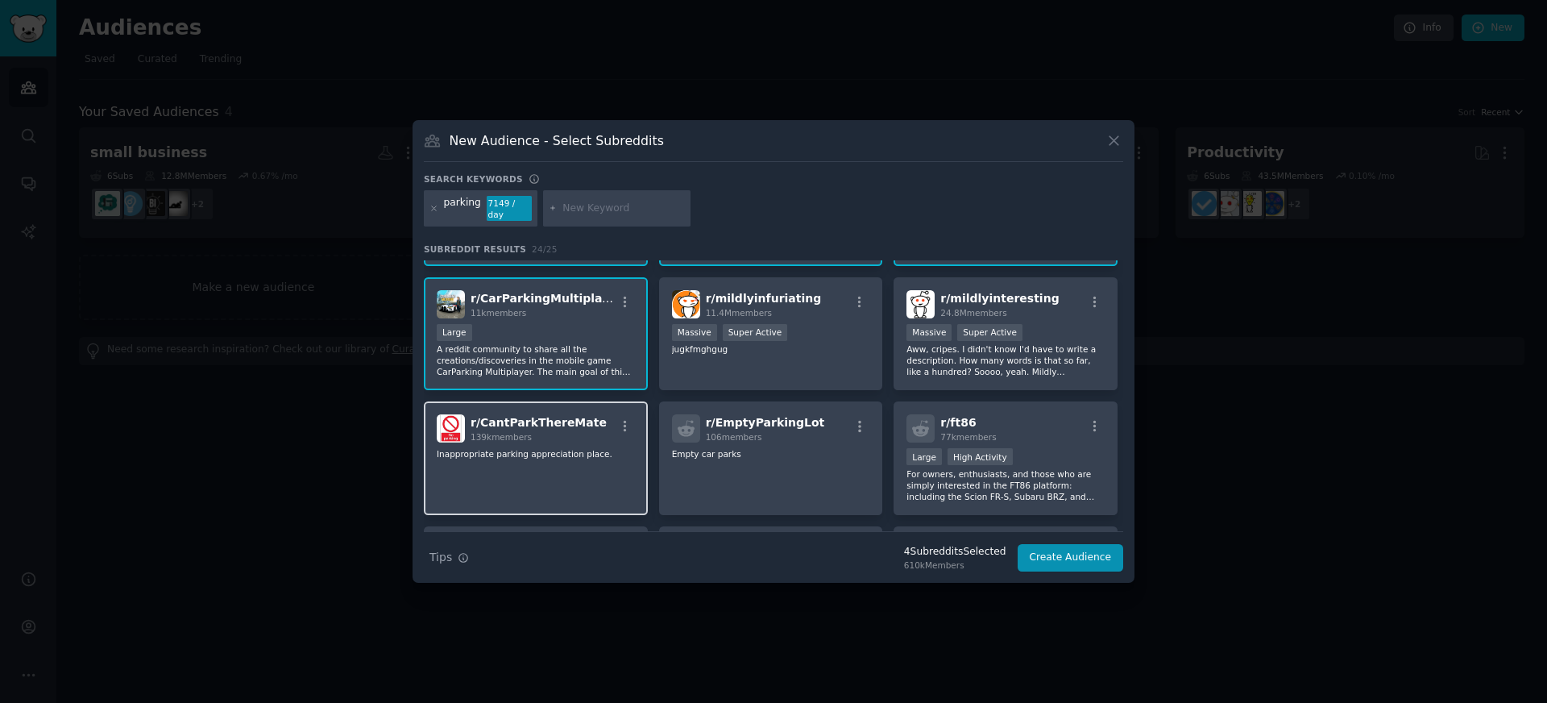
click at [576, 432] on div "139k members" at bounding box center [539, 436] width 136 height 11
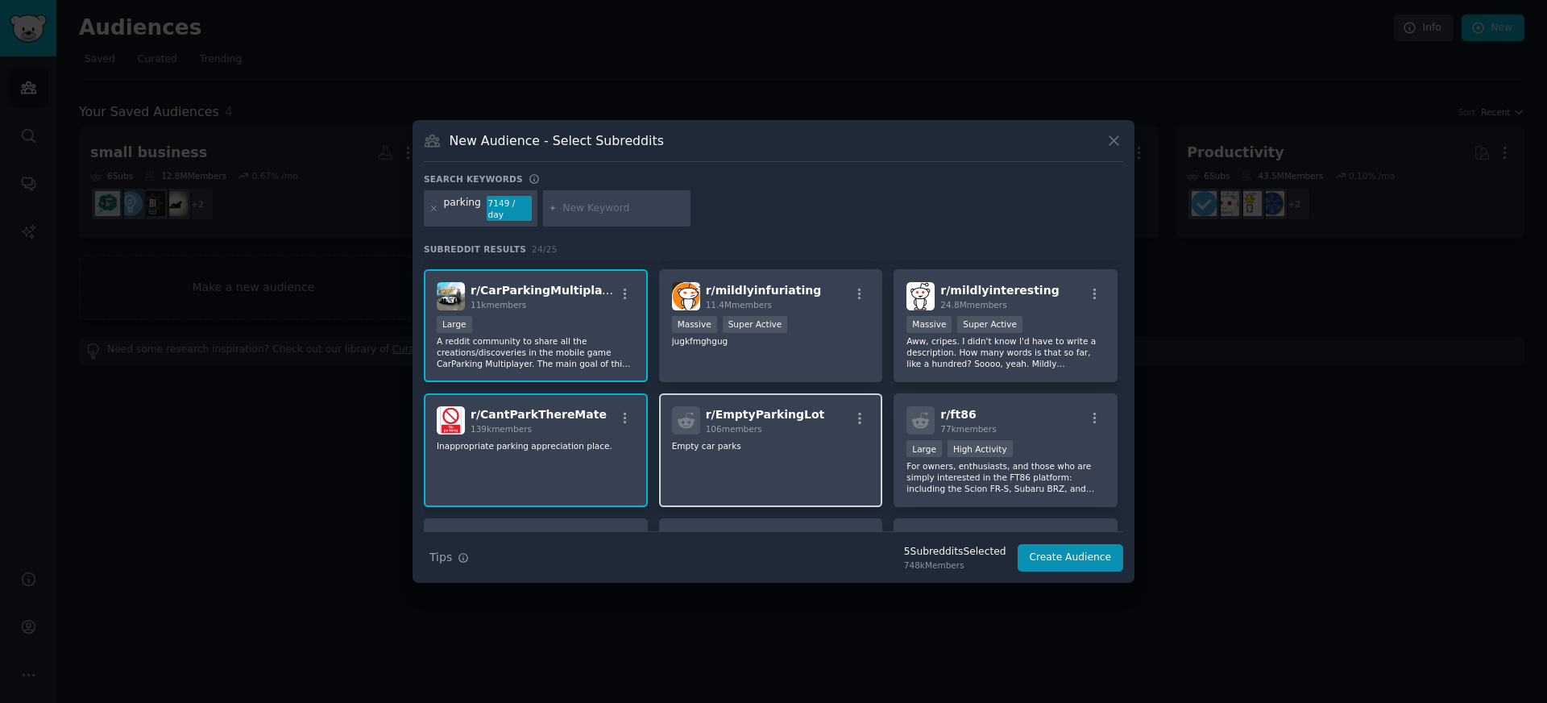
scroll to position [118, 0]
click at [790, 428] on div "r/ EmptyParkingLot 106 members Empty car parks" at bounding box center [771, 449] width 224 height 114
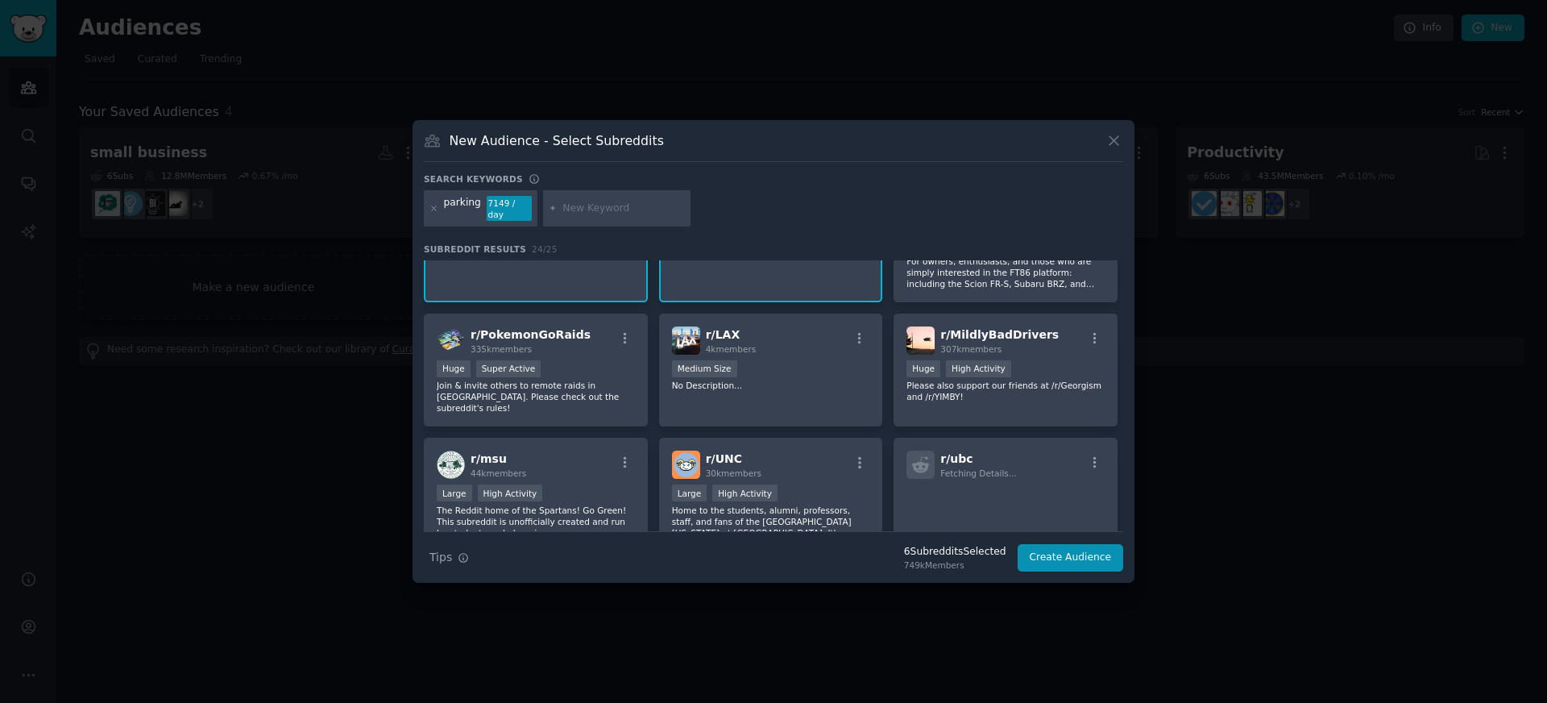
scroll to position [323, 0]
click at [1029, 363] on div "Huge High Activity" at bounding box center [1006, 368] width 198 height 20
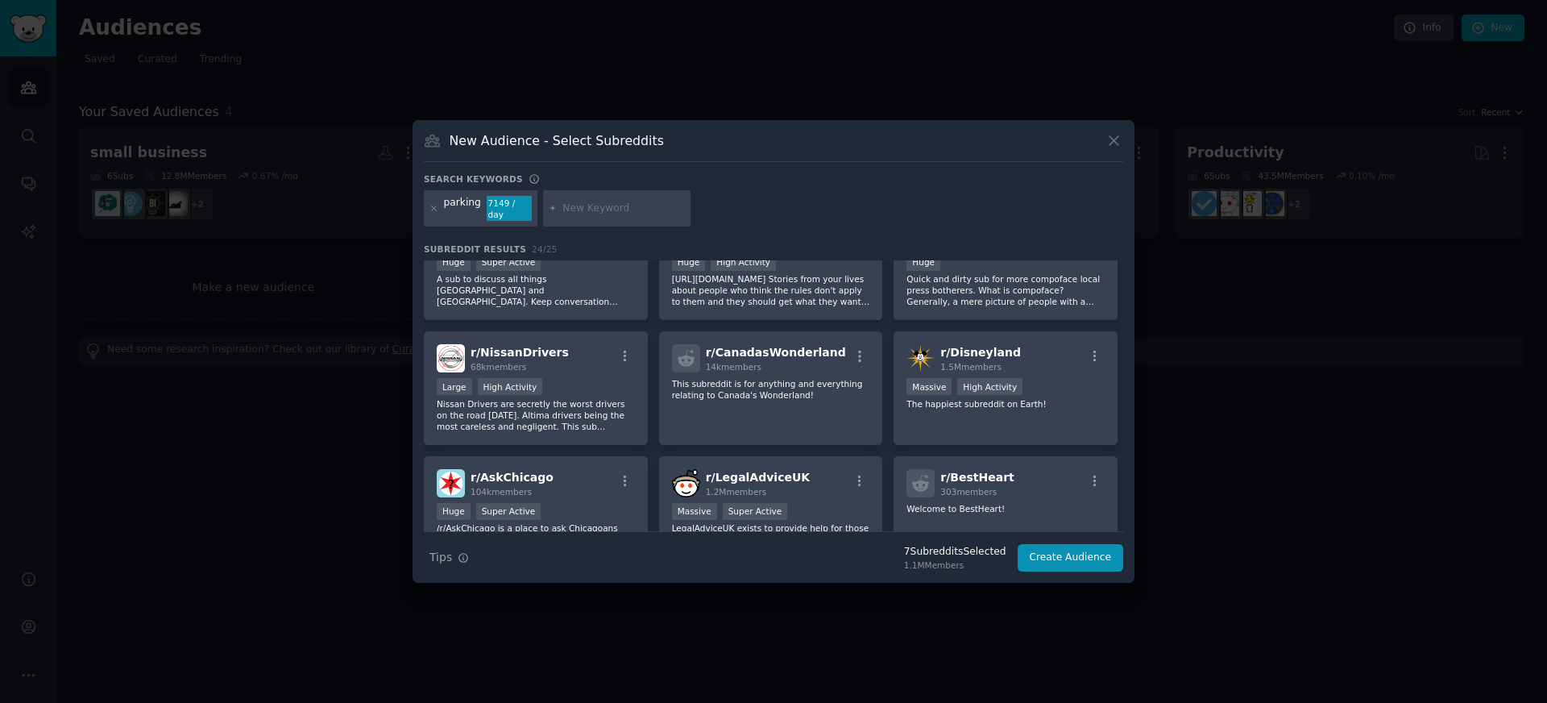
scroll to position [770, 0]
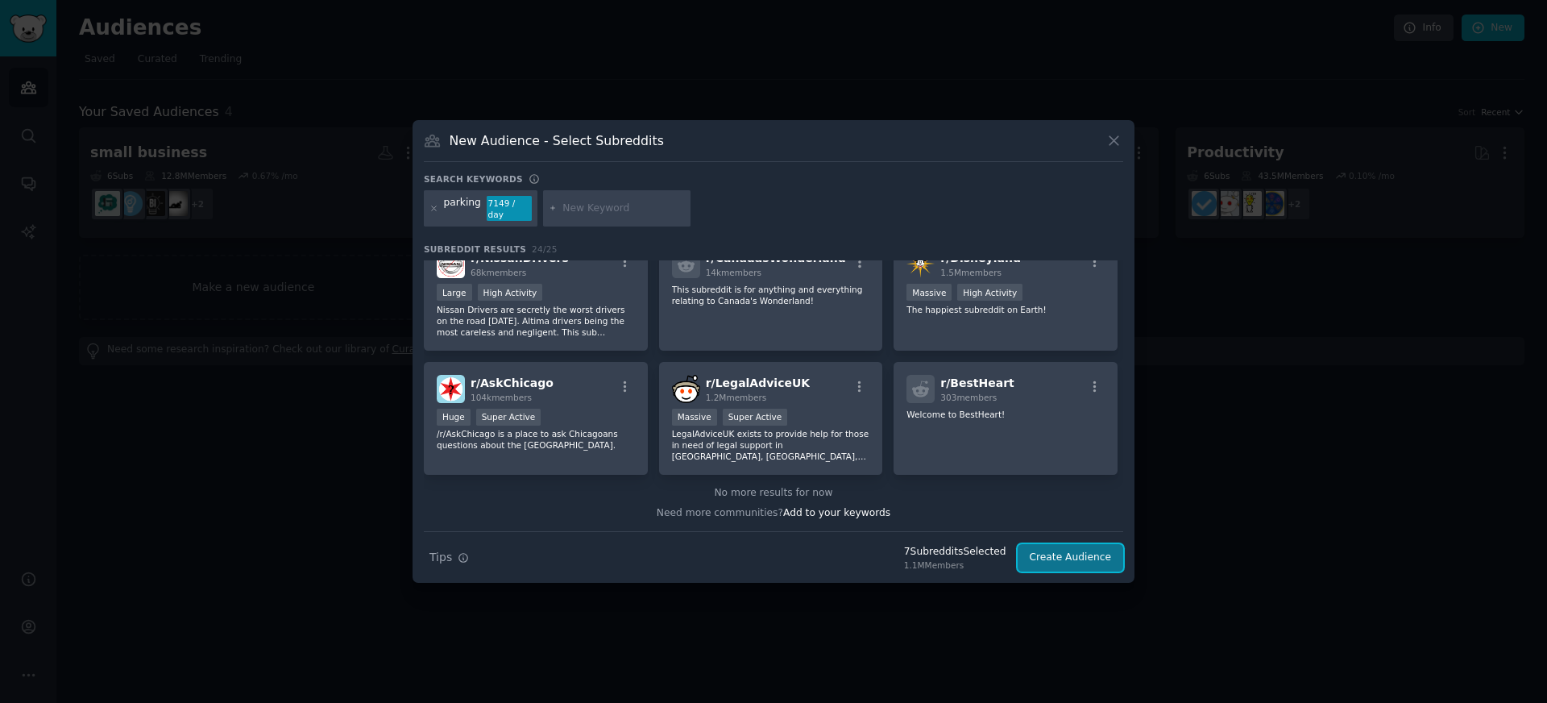
click at [1038, 558] on button "Create Audience" at bounding box center [1071, 557] width 106 height 27
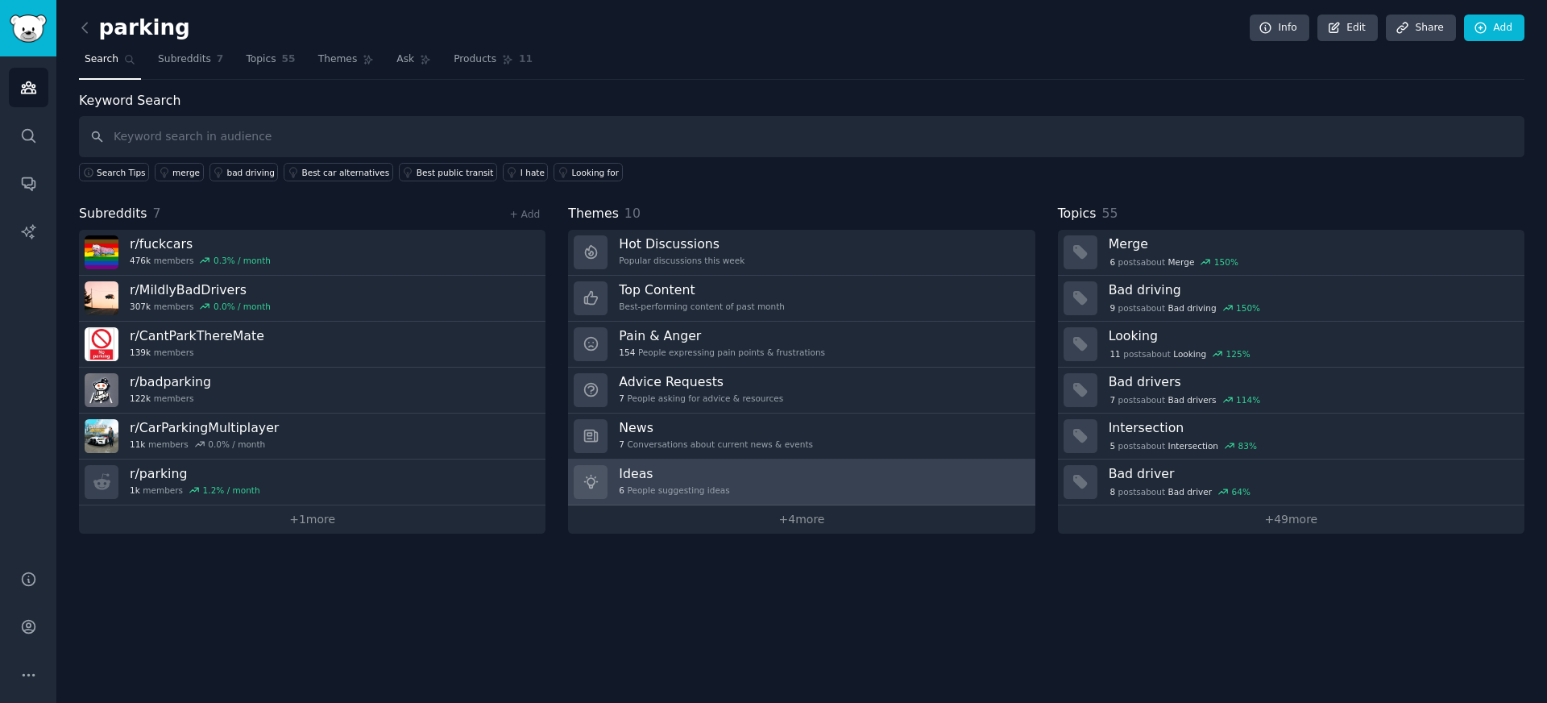
click at [707, 471] on h3 "Ideas" at bounding box center [674, 473] width 110 height 17
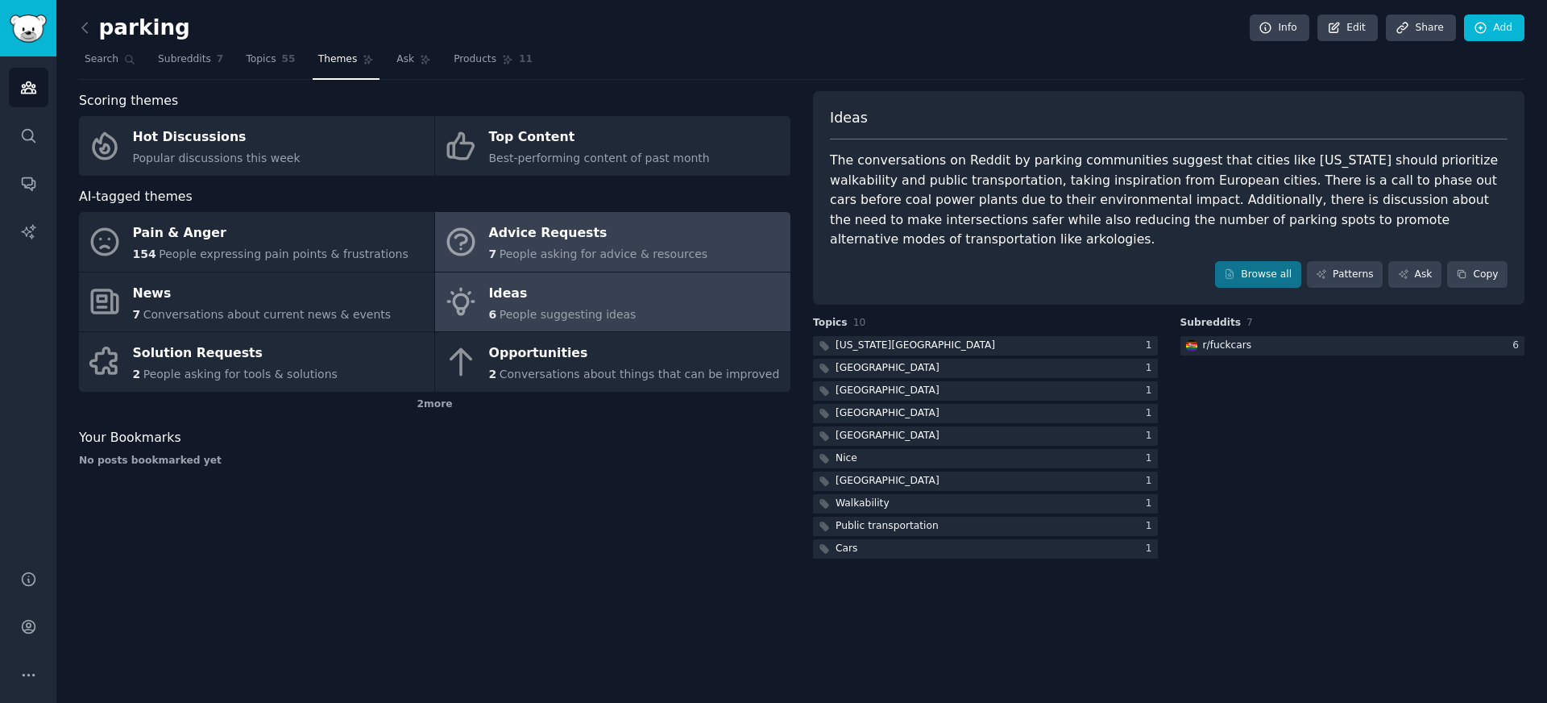
click at [627, 255] on span "People asking for advice & resources" at bounding box center [604, 253] width 208 height 13
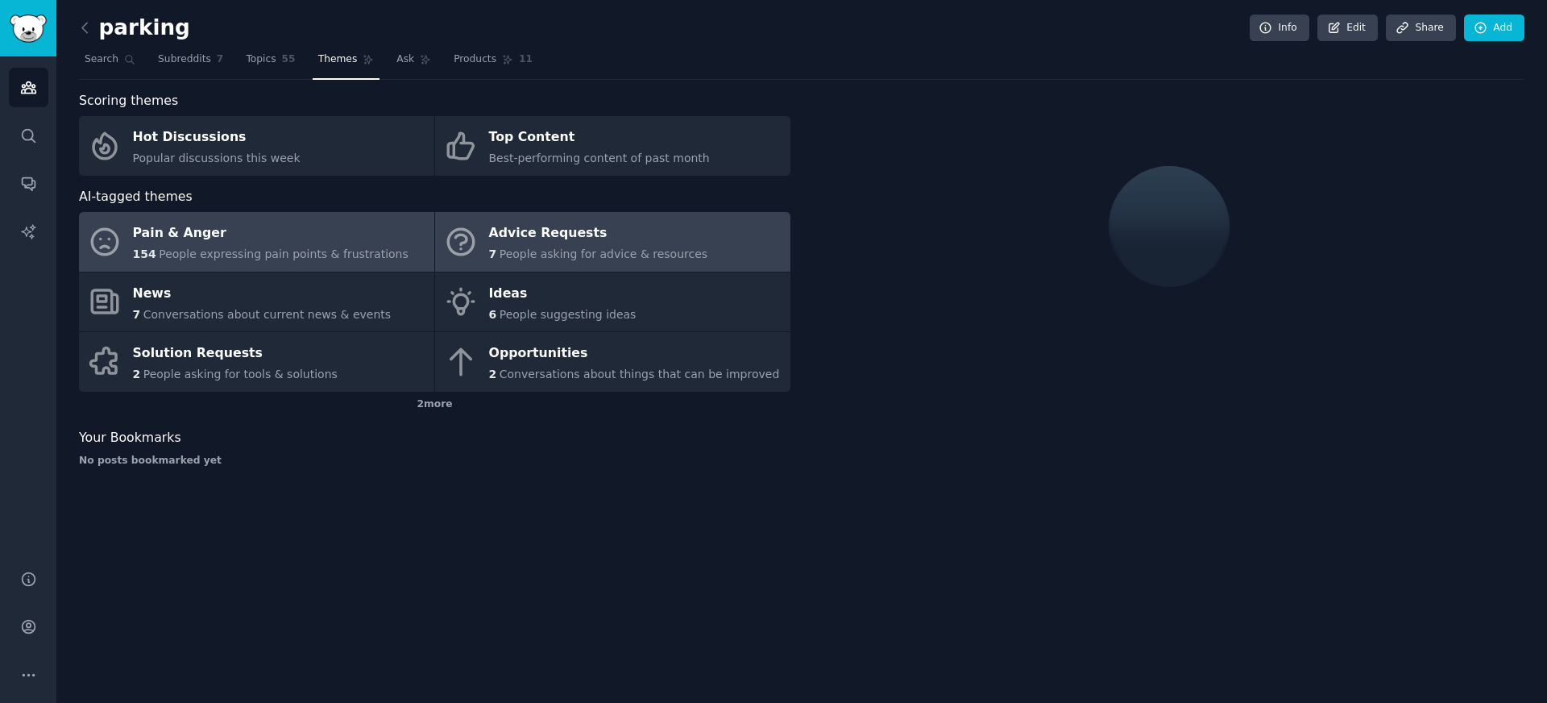
click at [355, 249] on span "People expressing pain points & frustrations" at bounding box center [284, 253] width 250 height 13
